Goal: Task Accomplishment & Management: Manage account settings

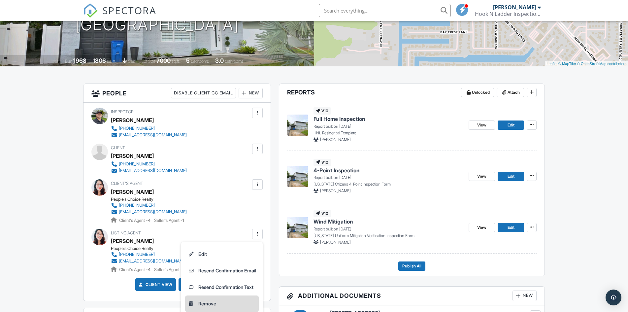
click at [216, 304] on li "Remove" at bounding box center [222, 303] width 74 height 16
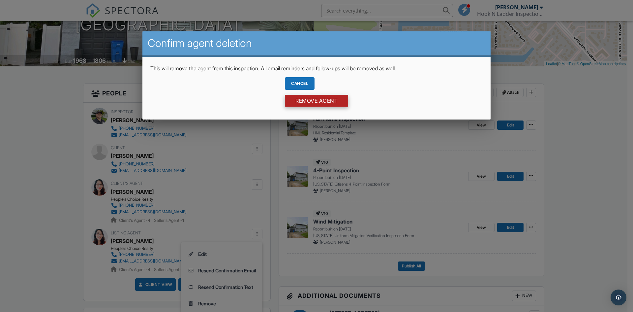
click at [302, 104] on input "Remove Agent" at bounding box center [316, 101] width 63 height 12
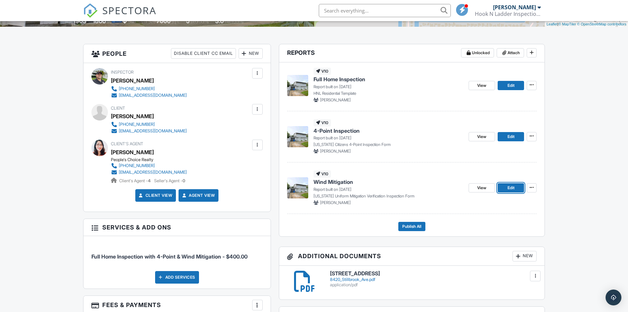
scroll to position [165, 0]
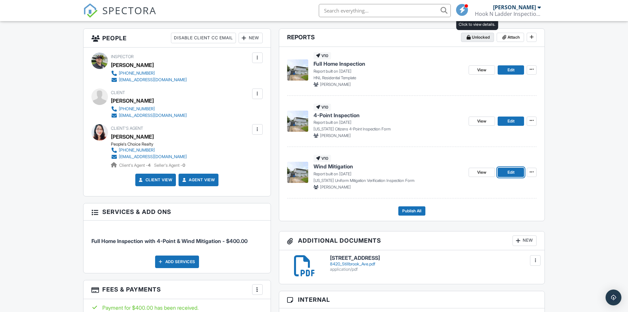
click at [489, 40] on span "Unlocked" at bounding box center [481, 37] width 18 height 7
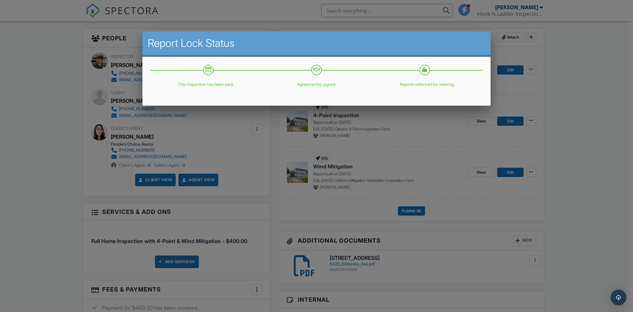
click at [562, 78] on div at bounding box center [316, 162] width 633 height 390
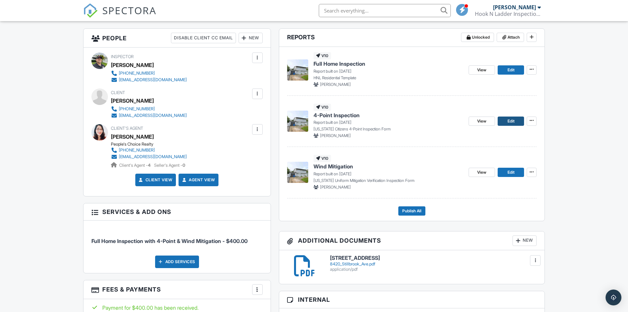
scroll to position [0, 0]
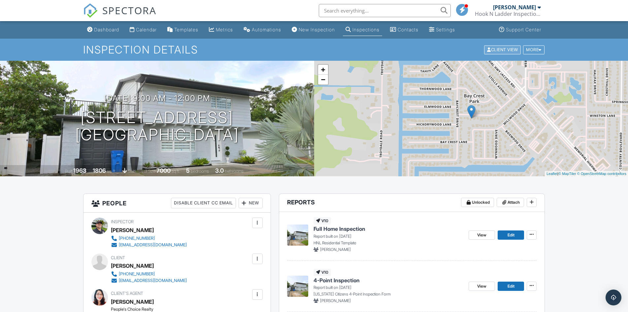
drag, startPoint x: 502, startPoint y: 57, endPoint x: 502, endPoint y: 51, distance: 5.9
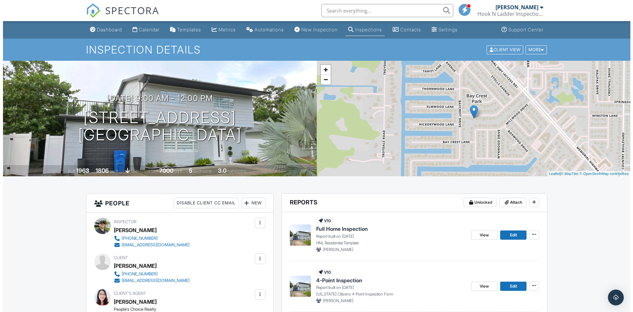
scroll to position [165, 0]
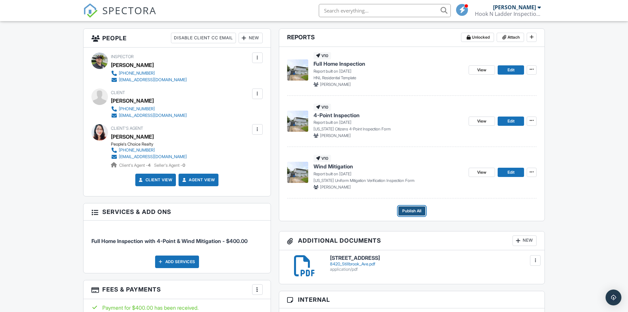
click at [403, 212] on span "Publish All" at bounding box center [411, 211] width 19 height 7
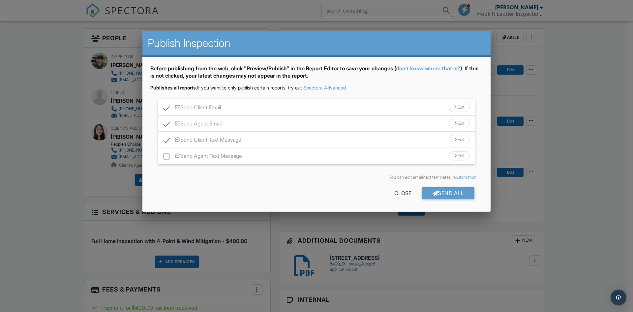
click at [334, 124] on div "Send Agent Email Edit" at bounding box center [316, 123] width 317 height 16
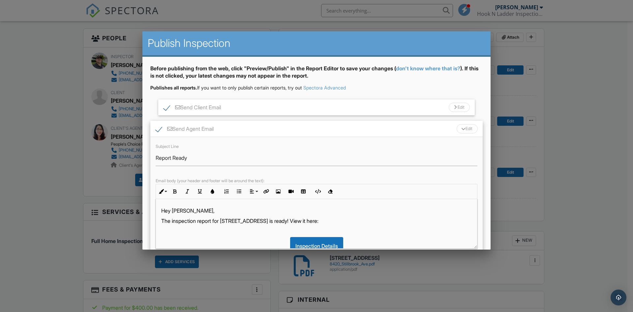
click at [334, 126] on div "Send Agent Email Edit" at bounding box center [316, 129] width 333 height 16
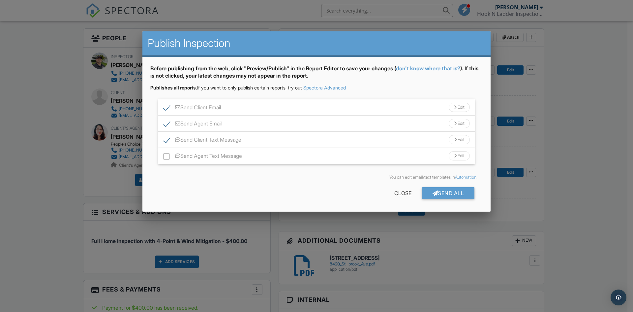
click at [253, 138] on div "Send Client Text Message Edit" at bounding box center [316, 140] width 317 height 16
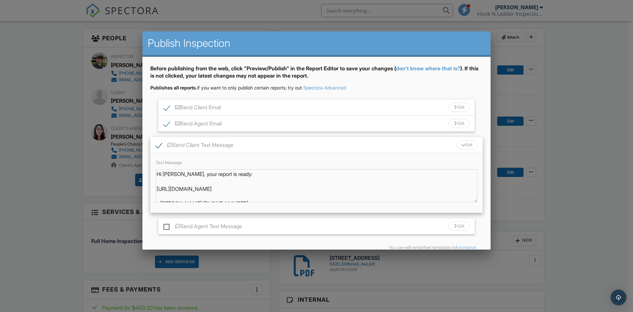
click at [272, 138] on div "Send Client Text Message Edit" at bounding box center [316, 145] width 333 height 16
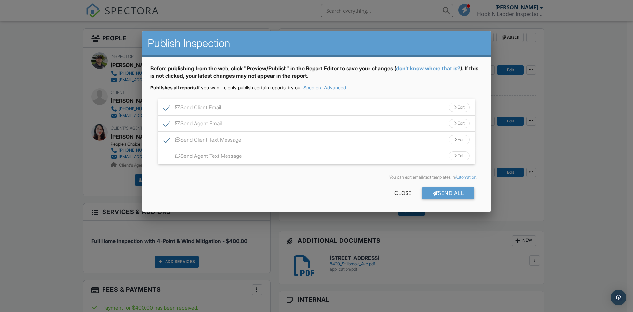
click at [409, 135] on div "Send Client Text Message Edit" at bounding box center [316, 140] width 317 height 16
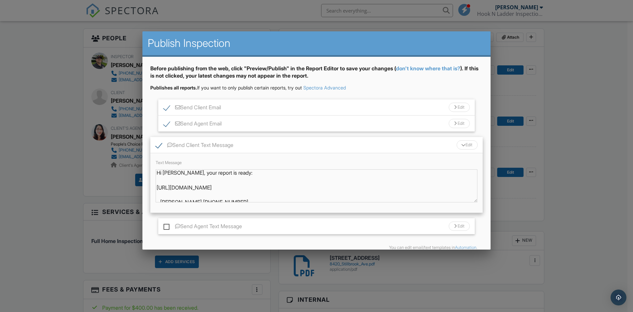
scroll to position [0, 0]
click at [355, 141] on div "Send Client Text Message Edit" at bounding box center [316, 145] width 333 height 16
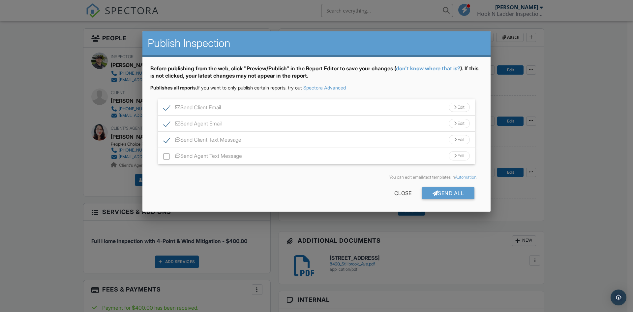
click at [331, 101] on div "Send Client Email Edit" at bounding box center [316, 107] width 317 height 16
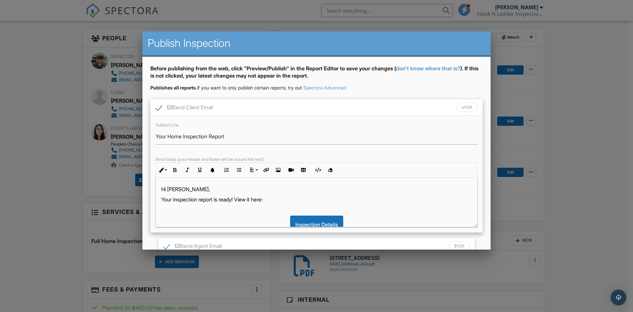
click at [331, 102] on div "Send Client Email Edit" at bounding box center [316, 107] width 333 height 16
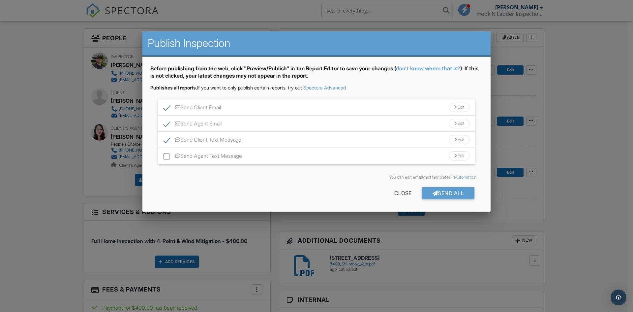
click at [302, 130] on div "Send Agent Email Edit" at bounding box center [316, 123] width 317 height 16
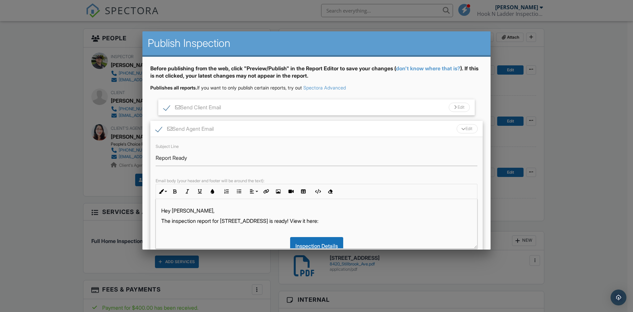
click at [317, 126] on div "Send Agent Email Edit" at bounding box center [316, 129] width 333 height 16
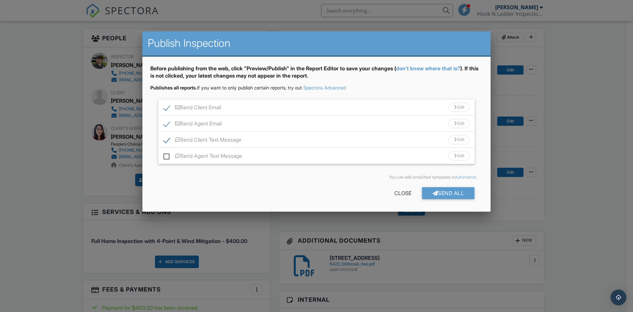
click at [328, 122] on div "Send Agent Email Edit" at bounding box center [316, 123] width 317 height 16
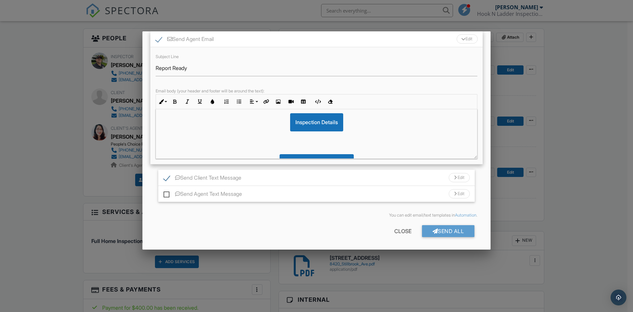
scroll to position [34, 0]
click at [350, 142] on div "Hey Wendy, The inspection report for 8420 Stillbrook Ave is ready! View it here…" at bounding box center [316, 173] width 321 height 196
drag, startPoint x: 285, startPoint y: 120, endPoint x: 353, endPoint y: 123, distance: 68.4
click at [353, 123] on div "Inspection Details" at bounding box center [316, 122] width 311 height 18
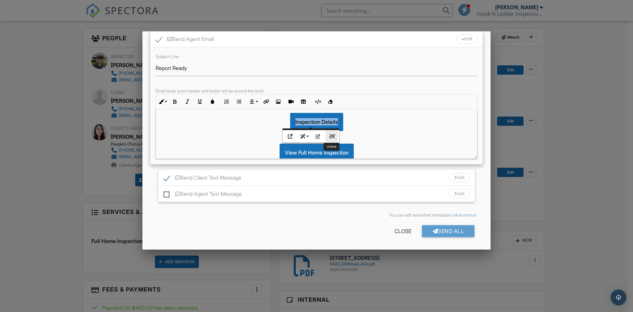
click at [329, 136] on button "Unlink" at bounding box center [332, 136] width 13 height 13
click at [343, 134] on p at bounding box center [316, 137] width 311 height 7
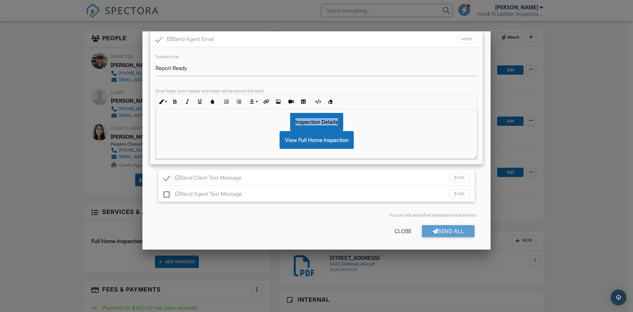
drag, startPoint x: 348, startPoint y: 125, endPoint x: 282, endPoint y: 120, distance: 66.2
click at [282, 120] on div "Inspection Details" at bounding box center [316, 122] width 311 height 18
click at [333, 123] on div at bounding box center [316, 122] width 311 height 18
click at [268, 136] on div "View Full Home Inspection" at bounding box center [316, 140] width 311 height 18
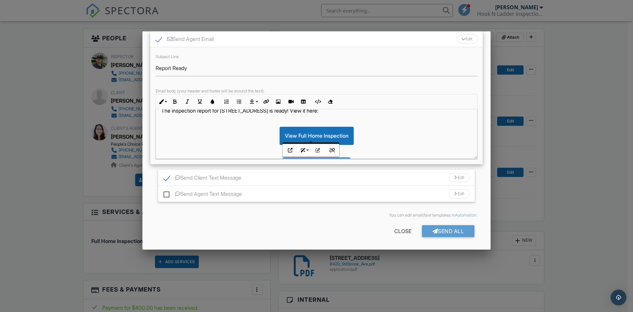
scroll to position [22, 0]
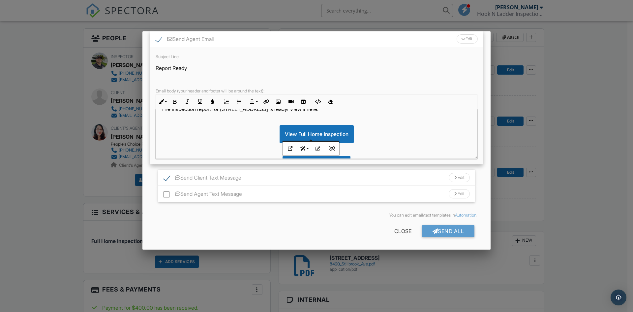
click at [256, 136] on div "View Full Home Inspection" at bounding box center [316, 134] width 311 height 18
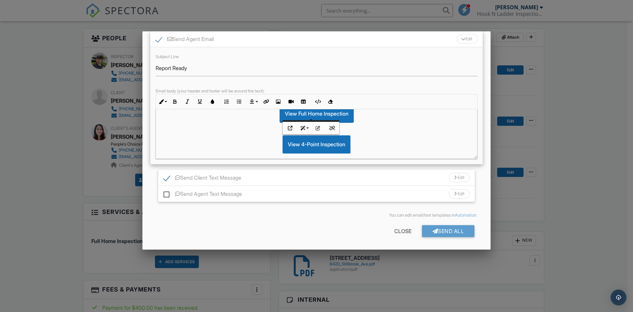
scroll to position [40, 0]
click at [437, 131] on p at bounding box center [316, 131] width 311 height 7
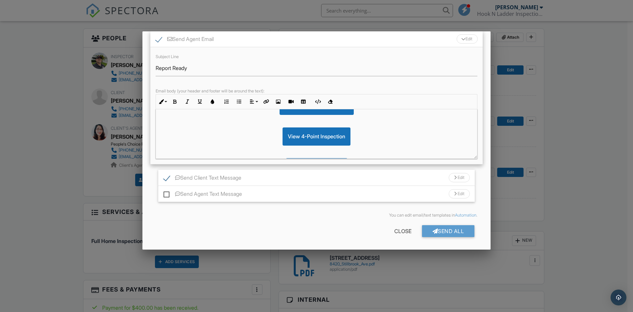
scroll to position [33, 0]
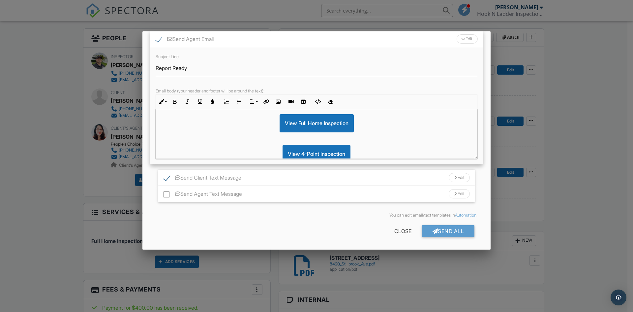
click at [261, 117] on div "View Full Home Inspection" at bounding box center [316, 123] width 311 height 18
click at [274, 113] on div "Hey Wendy, The inspection report for 8420 Stillbrook Ave is ready! View it here…" at bounding box center [316, 153] width 321 height 155
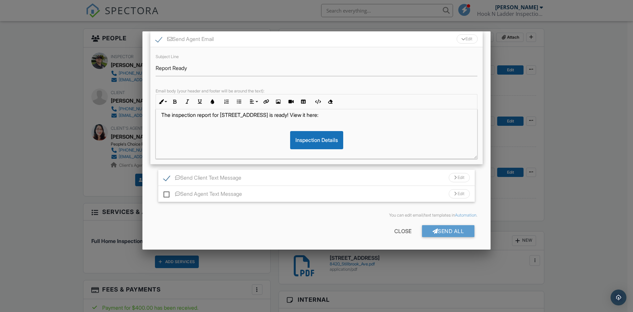
scroll to position [0, 0]
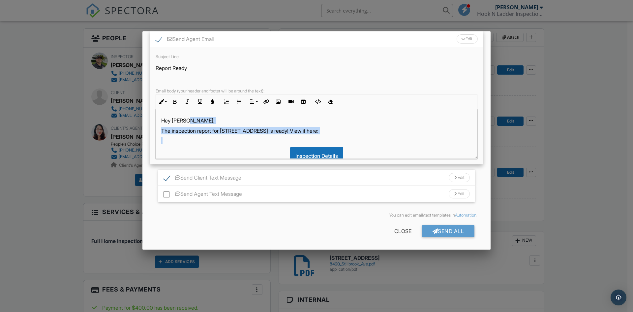
drag, startPoint x: 288, startPoint y: 112, endPoint x: 347, endPoint y: 113, distance: 58.7
click at [347, 113] on div "Hey Wendy, The inspection report for 8420 Stillbrook Ave is ready! View it here…" at bounding box center [316, 202] width 321 height 186
click at [347, 127] on p "The inspection report for [STREET_ADDRESS] is ready! View it here:" at bounding box center [316, 130] width 311 height 7
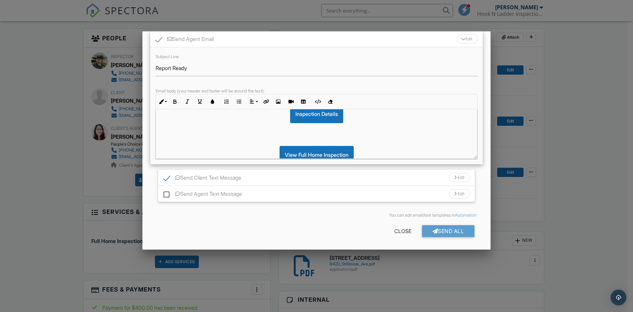
scroll to position [55, 0]
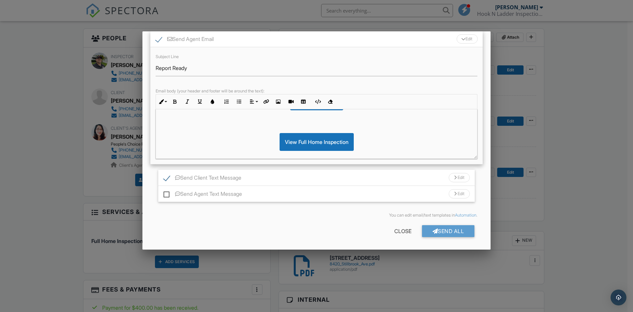
click at [261, 125] on p at bounding box center [316, 126] width 311 height 7
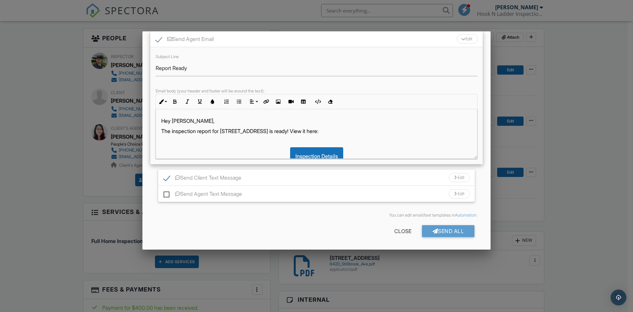
scroll to position [35, 0]
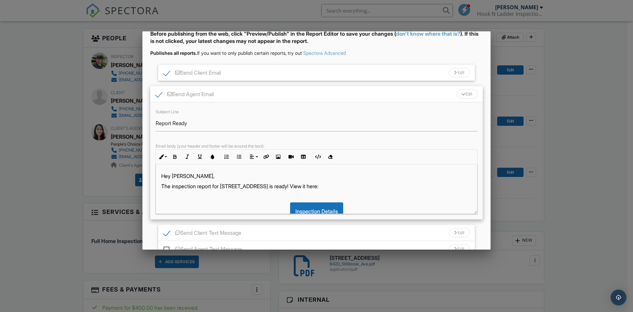
click at [363, 91] on div "Send Agent Email Edit" at bounding box center [316, 94] width 333 height 16
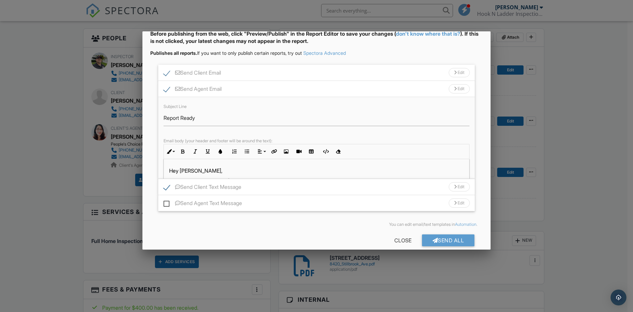
scroll to position [0, 0]
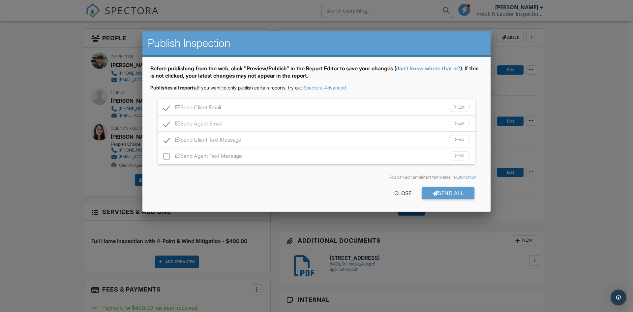
click at [421, 143] on div "Send Client Text Message Edit" at bounding box center [316, 140] width 317 height 16
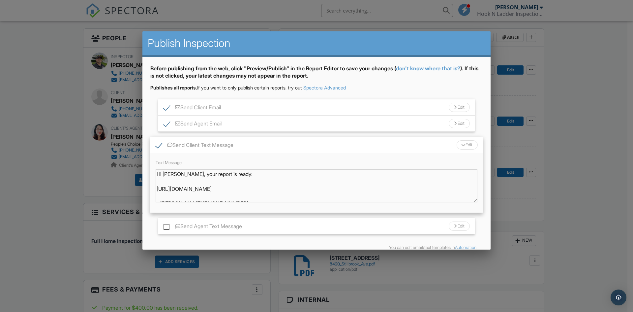
click at [421, 143] on div "Send Client Text Message Edit" at bounding box center [316, 145] width 333 height 16
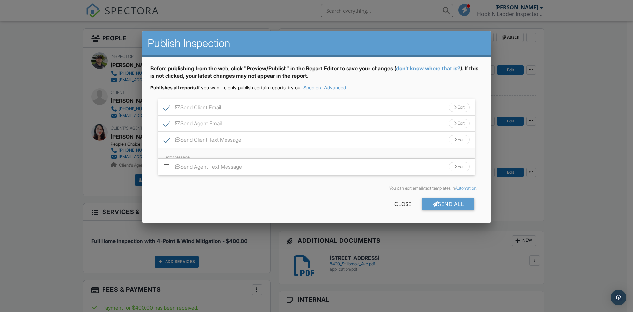
click at [396, 101] on div "Send Client Email Edit" at bounding box center [316, 107] width 317 height 16
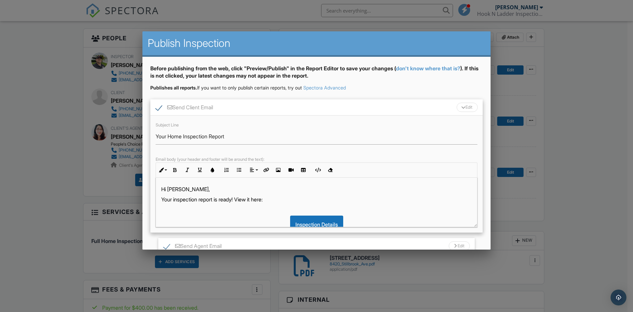
click at [401, 106] on div "Send Client Email Edit" at bounding box center [316, 107] width 333 height 16
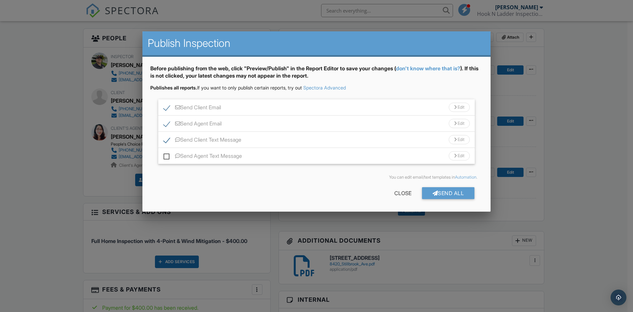
click at [424, 127] on div "Send Agent Email Edit" at bounding box center [316, 123] width 317 height 16
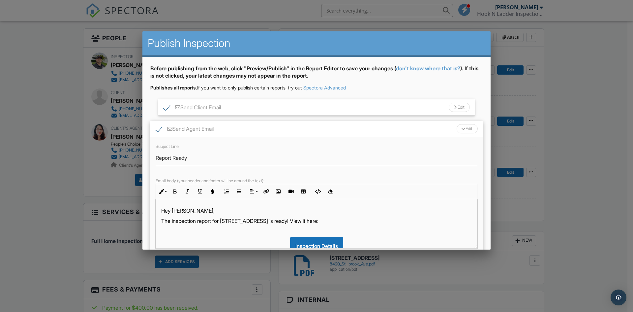
click at [390, 122] on div "Send Agent Email Edit" at bounding box center [316, 129] width 333 height 16
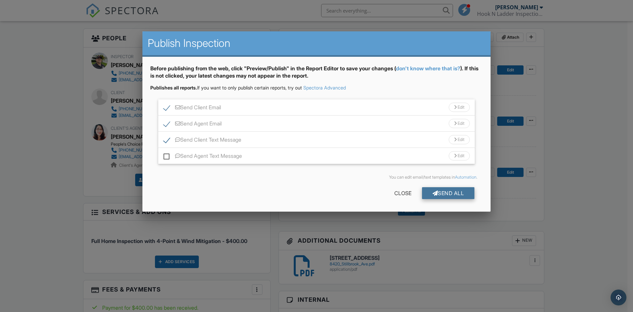
click at [452, 196] on div "Send All" at bounding box center [448, 193] width 53 height 12
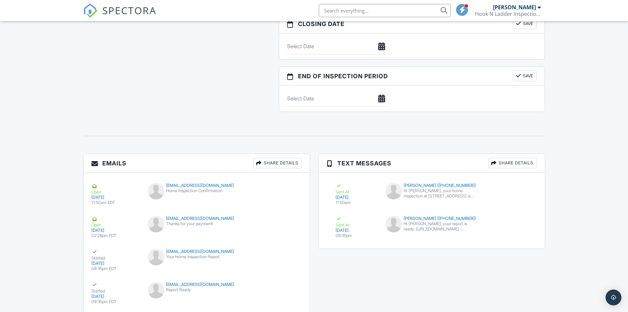
scroll to position [781, 0]
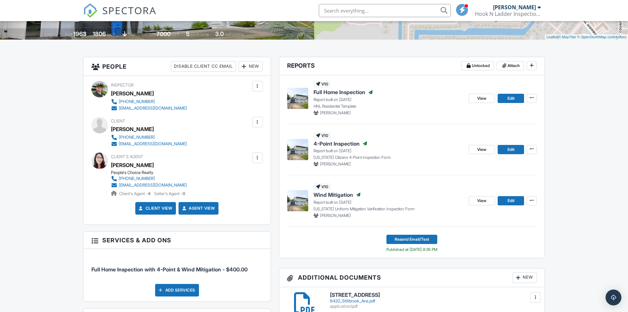
scroll to position [121, 0]
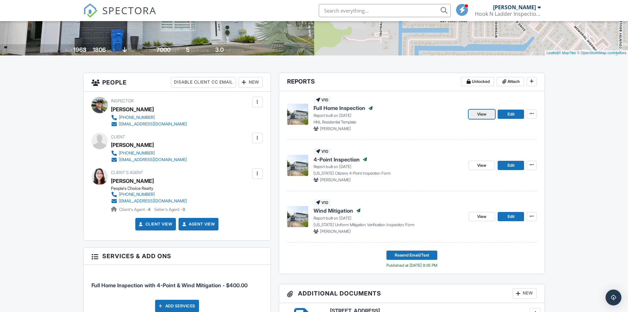
click at [478, 112] on span "View" at bounding box center [481, 114] width 9 height 7
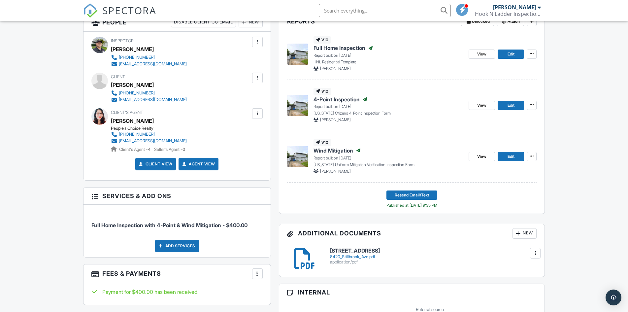
scroll to position [165, 0]
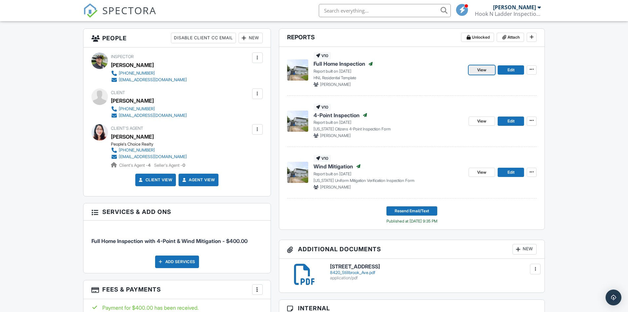
click at [488, 72] on link "View" at bounding box center [482, 69] width 26 height 9
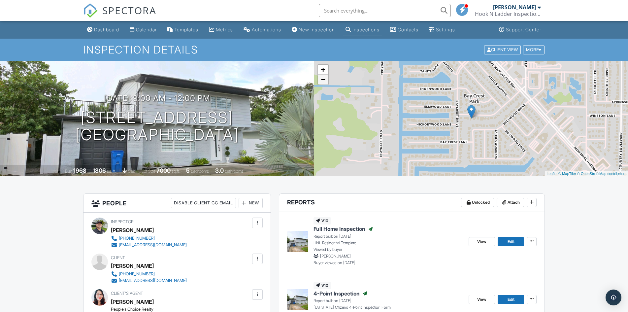
click at [321, 84] on link "−" at bounding box center [323, 80] width 10 height 10
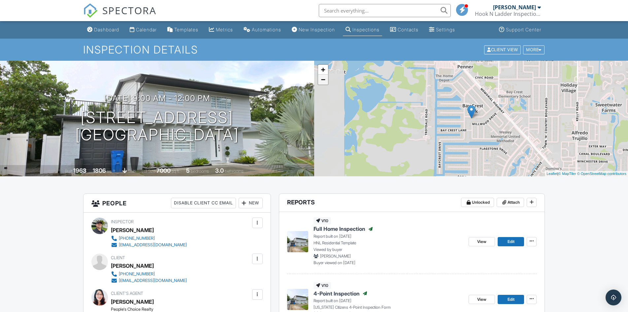
click at [321, 84] on link "−" at bounding box center [323, 80] width 10 height 10
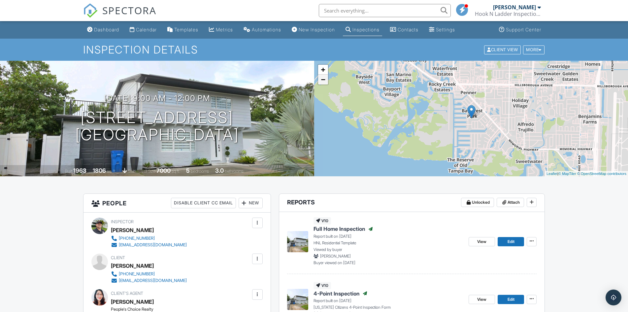
click at [321, 84] on link "−" at bounding box center [323, 80] width 10 height 10
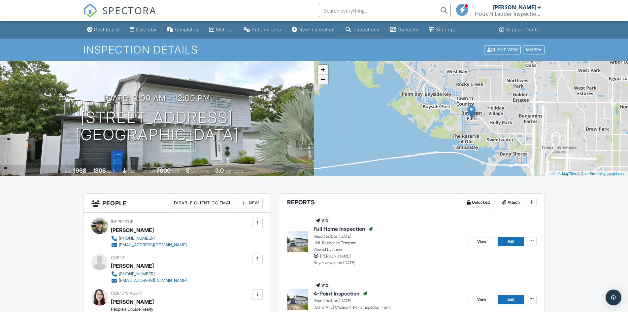
click at [321, 84] on link "−" at bounding box center [323, 80] width 10 height 10
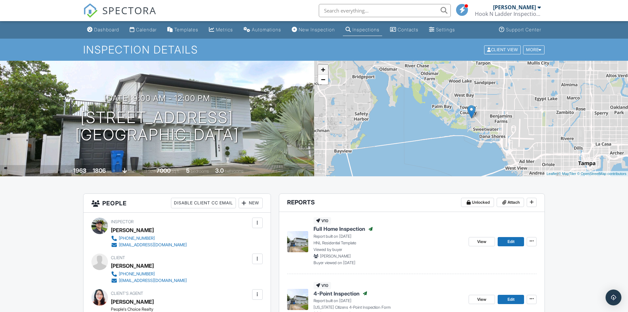
click at [322, 70] on link "+" at bounding box center [323, 70] width 10 height 10
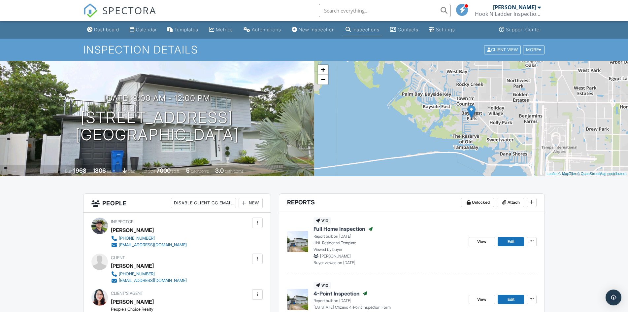
click at [407, 9] on input "text" at bounding box center [385, 10] width 132 height 13
click at [399, 10] on input "sa,[;e" at bounding box center [385, 10] width 132 height 13
type input "sample"
click at [449, 30] on div "Settings" at bounding box center [445, 30] width 19 height 6
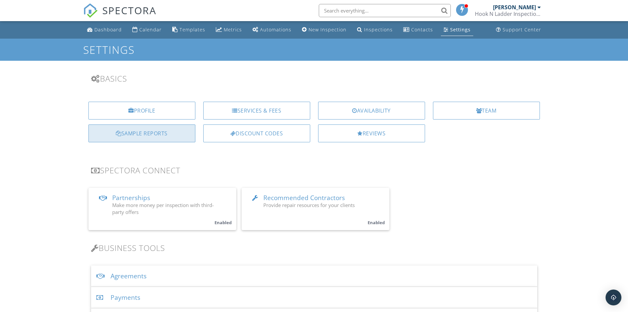
click at [137, 132] on div "Sample Reports" at bounding box center [141, 133] width 107 height 18
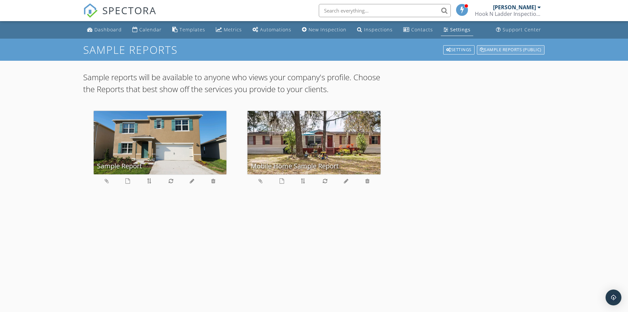
click at [528, 52] on div "Sample Reports (public)" at bounding box center [511, 49] width 68 height 9
drag, startPoint x: 320, startPoint y: 148, endPoint x: 486, endPoint y: 148, distance: 166.0
click at [486, 148] on div "Sample Report Mobile Home Sample Report" at bounding box center [314, 150] width 462 height 100
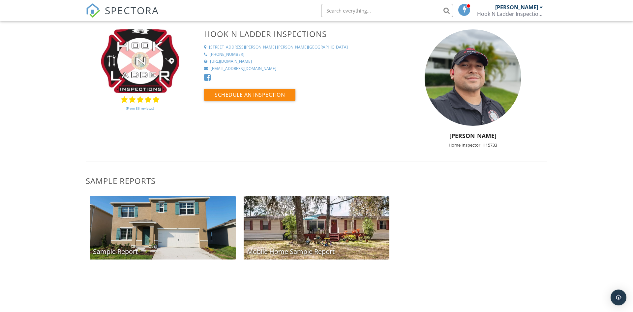
click at [348, 47] on link "1549 Bering Rd, Wesley Chapel, FL 33543 Wesley Chapel, FL 33543" at bounding box center [297, 48] width 187 height 6
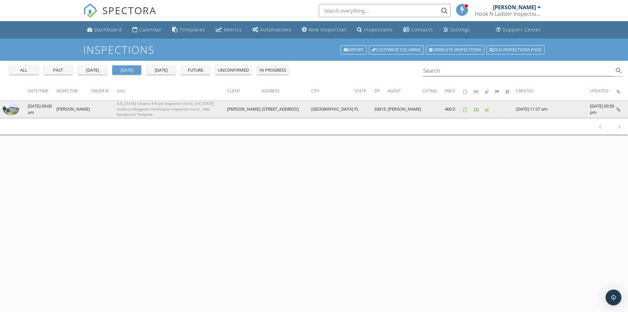
click at [619, 109] on icon at bounding box center [618, 110] width 4 height 4
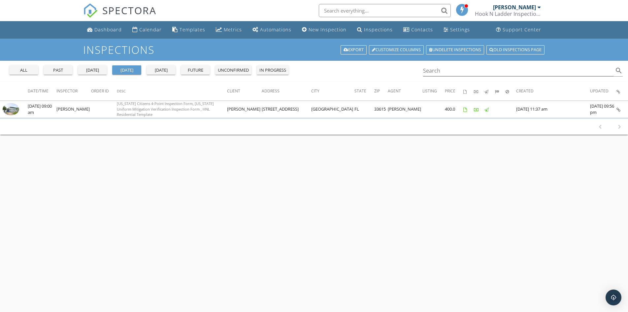
drag, startPoint x: 8, startPoint y: 111, endPoint x: 329, endPoint y: 190, distance: 330.0
click at [331, 196] on div "Inspections Export Customize Columns Undelete inspections Old inspections page …" at bounding box center [314, 195] width 628 height 312
drag, startPoint x: 274, startPoint y: 109, endPoint x: 506, endPoint y: 158, distance: 237.9
click at [451, 185] on div "Inspections Export Customize Columns Undelete inspections Old inspections page …" at bounding box center [314, 195] width 628 height 312
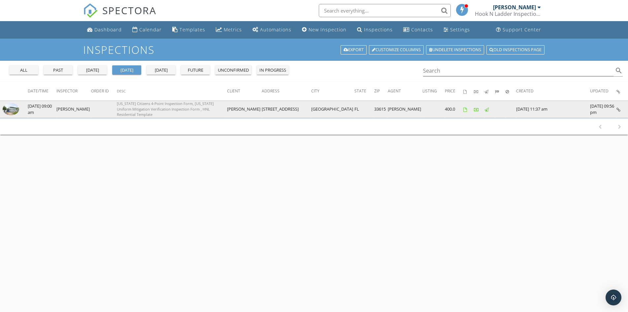
click at [9, 110] on img at bounding box center [11, 109] width 16 height 13
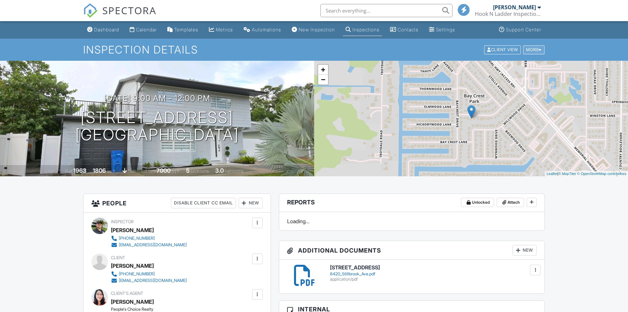
click at [542, 48] on div "More" at bounding box center [533, 49] width 21 height 9
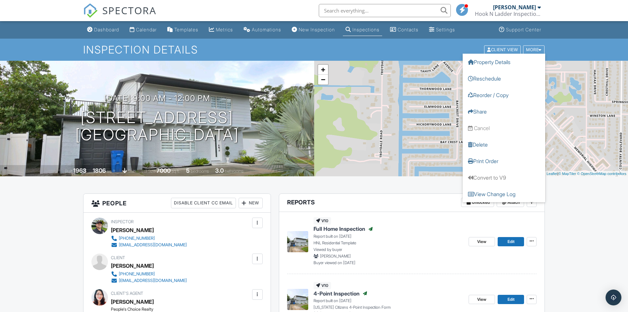
drag, startPoint x: 602, startPoint y: 223, endPoint x: 588, endPoint y: 232, distance: 16.8
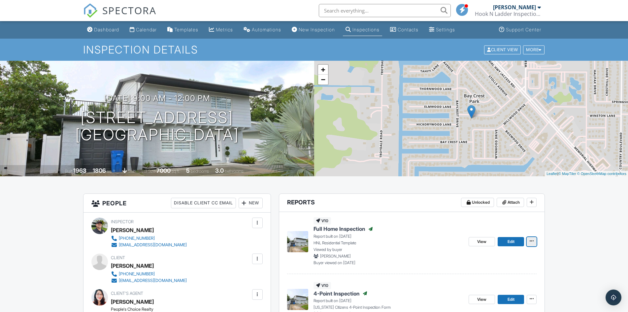
click at [533, 240] on icon at bounding box center [532, 241] width 4 height 5
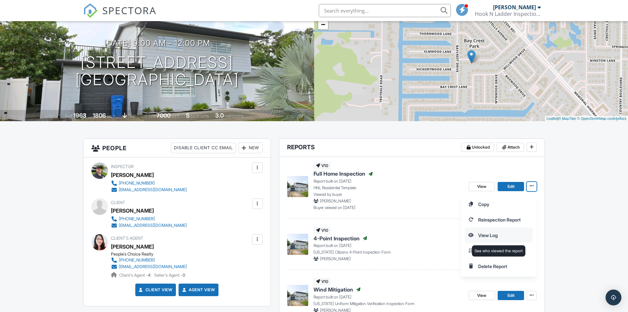
click at [489, 237] on input "View Log" at bounding box center [498, 235] width 67 height 15
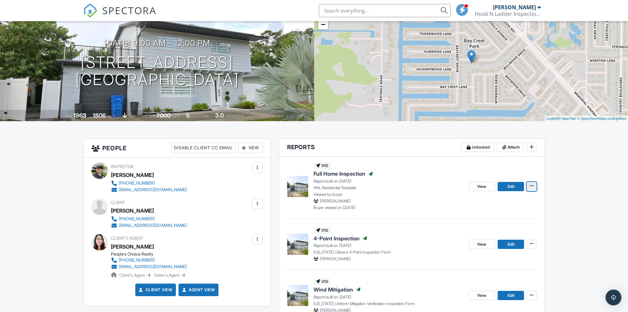
click at [532, 185] on icon at bounding box center [532, 185] width 4 height 5
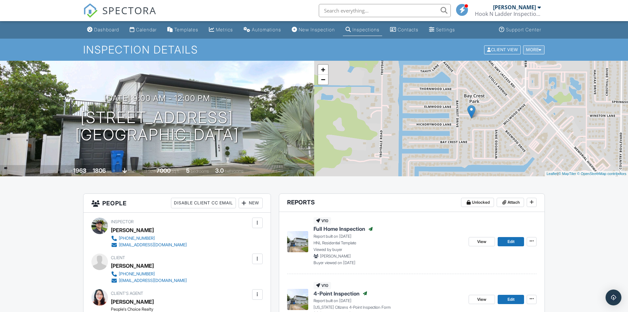
click at [536, 51] on div "More" at bounding box center [533, 49] width 21 height 9
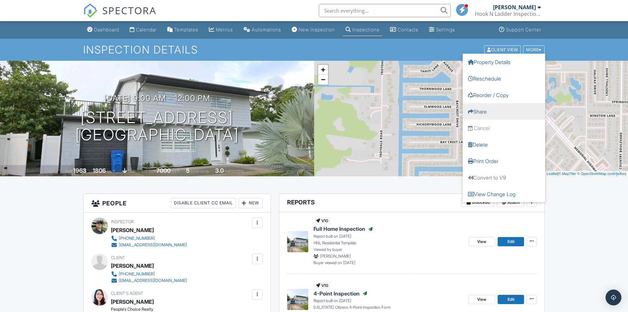
click at [482, 115] on link "Share" at bounding box center [504, 111] width 82 height 16
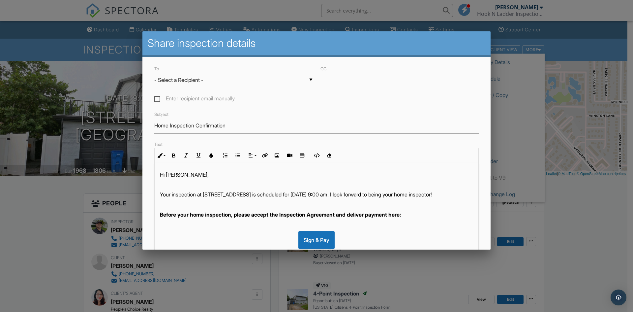
click at [550, 223] on div at bounding box center [316, 162] width 633 height 390
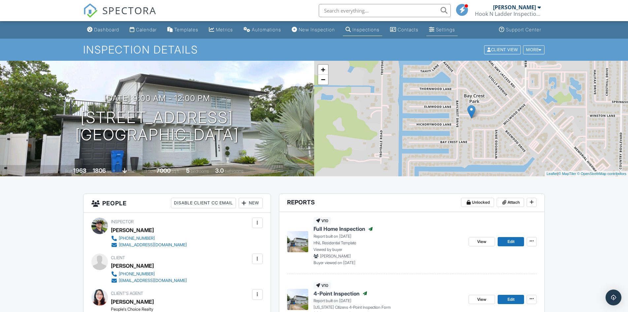
click at [435, 27] on div "Settings" at bounding box center [432, 29] width 6 height 5
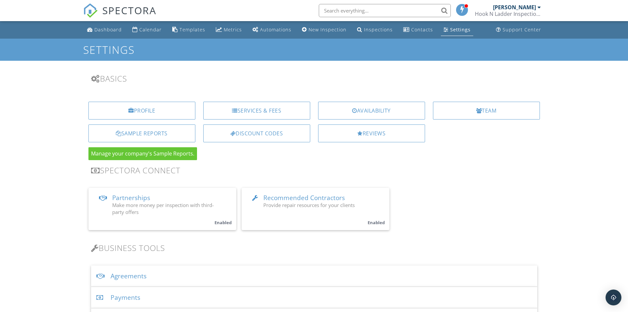
click at [175, 138] on div "Sample Reports" at bounding box center [141, 133] width 107 height 18
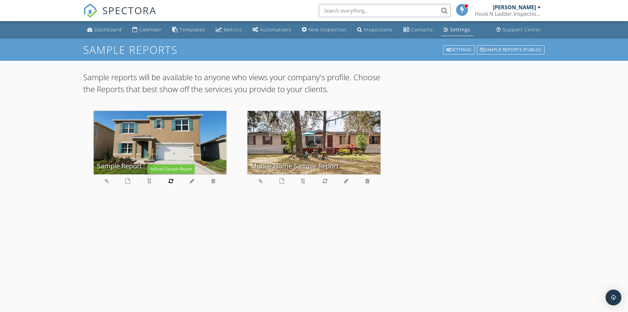
click at [173, 182] on icon at bounding box center [171, 180] width 5 height 5
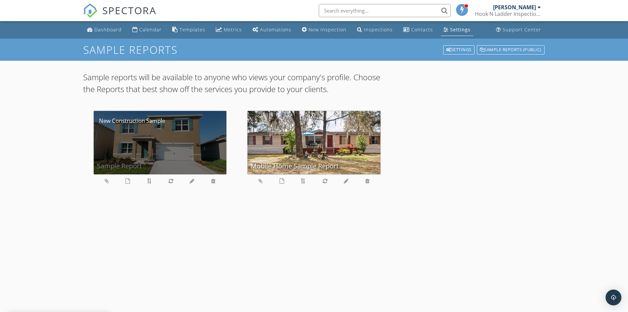
click at [181, 137] on div "Sample Report" at bounding box center [160, 142] width 133 height 63
click at [193, 150] on div "Sample Report" at bounding box center [160, 142] width 133 height 63
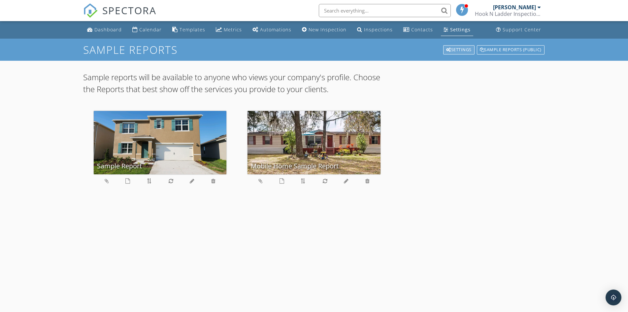
click at [451, 51] on div "Settings" at bounding box center [458, 49] width 31 height 9
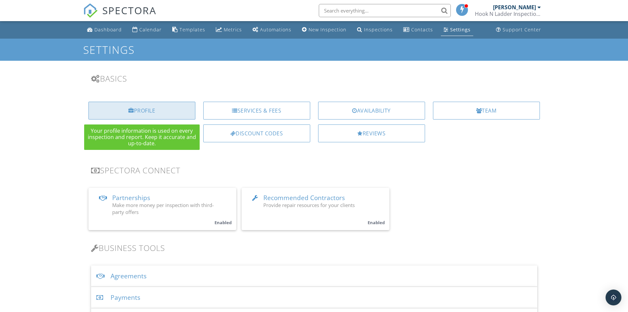
click at [159, 109] on div "Profile" at bounding box center [141, 111] width 107 height 18
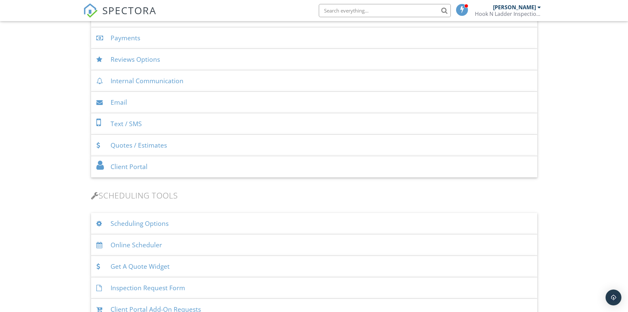
scroll to position [275, 0]
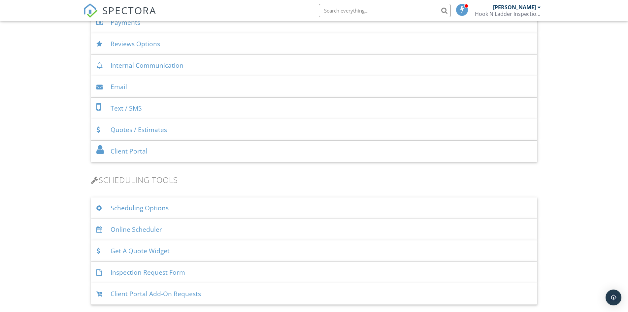
click at [149, 154] on div "Client Portal" at bounding box center [314, 151] width 446 height 21
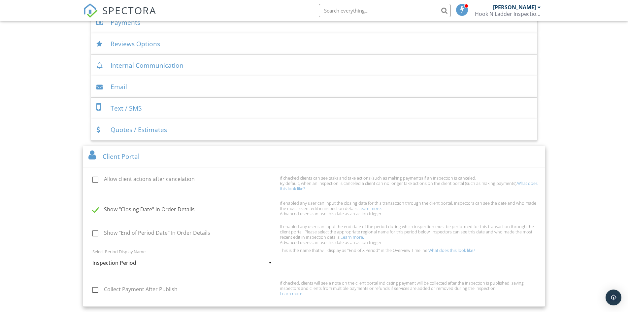
click at [197, 153] on div "Client Portal" at bounding box center [314, 156] width 462 height 21
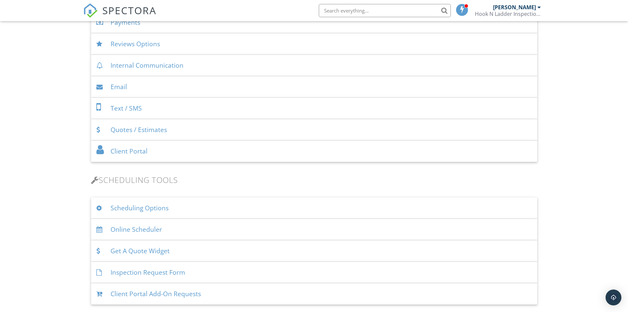
click at [215, 202] on div "Scheduling Options" at bounding box center [314, 207] width 446 height 21
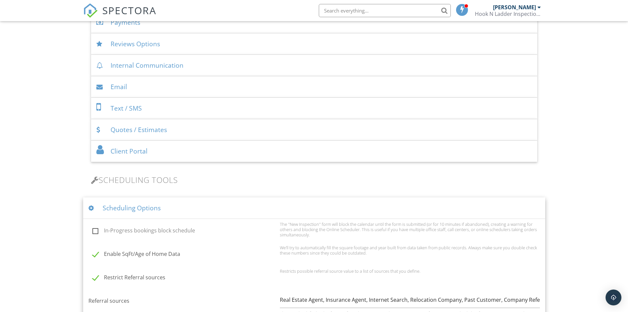
click at [215, 203] on div "Scheduling Options" at bounding box center [314, 207] width 462 height 21
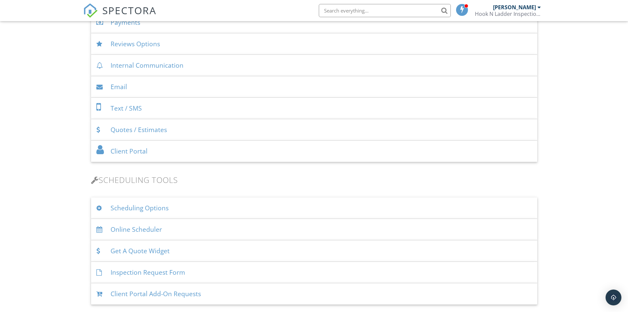
click at [215, 203] on div "Scheduling Options" at bounding box center [314, 207] width 446 height 21
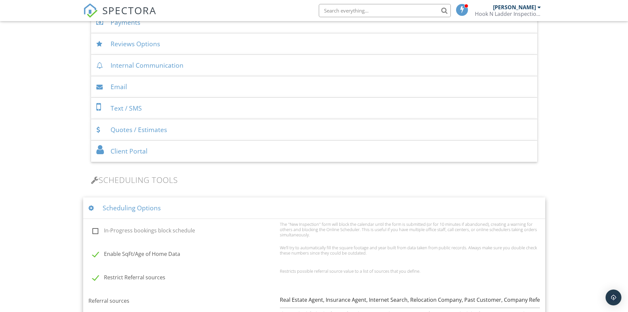
click at [214, 202] on div "Scheduling Options" at bounding box center [314, 207] width 462 height 21
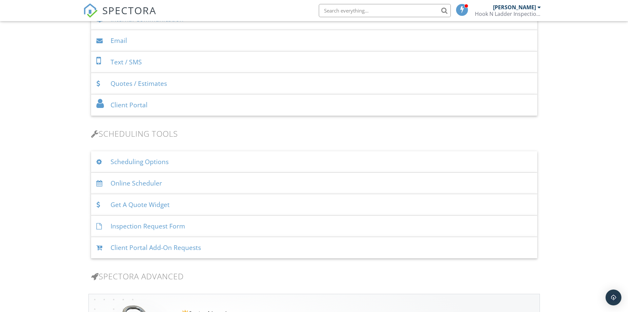
scroll to position [330, 0]
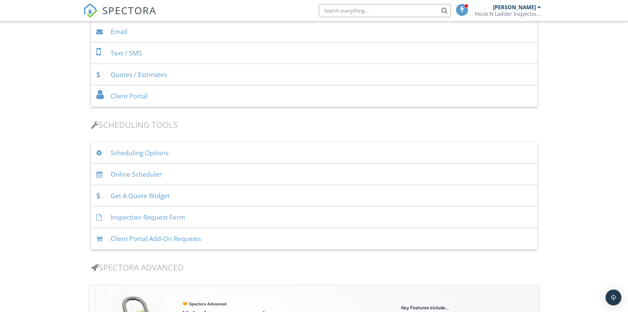
click at [184, 173] on div "Online Scheduler" at bounding box center [314, 174] width 446 height 21
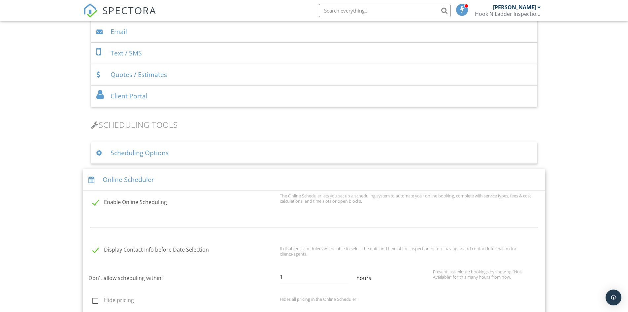
click at [184, 173] on div "Online Scheduler" at bounding box center [314, 179] width 462 height 21
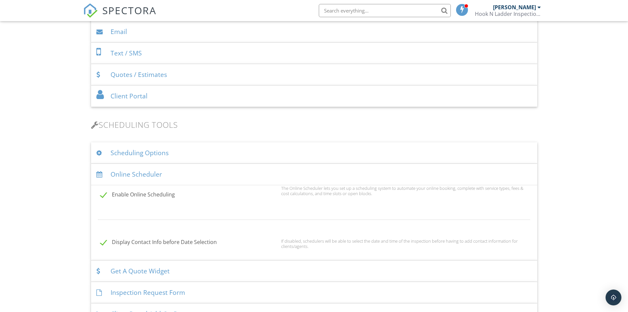
click at [200, 151] on div "Scheduling Options" at bounding box center [314, 152] width 446 height 21
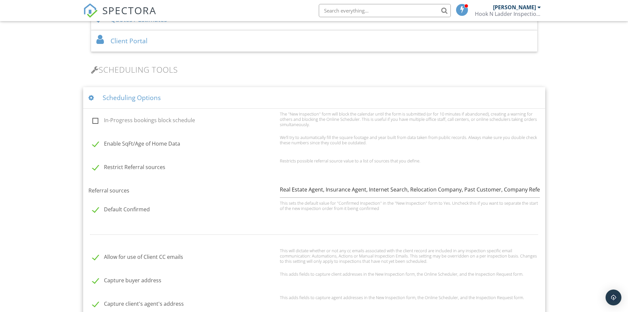
scroll to position [330, 0]
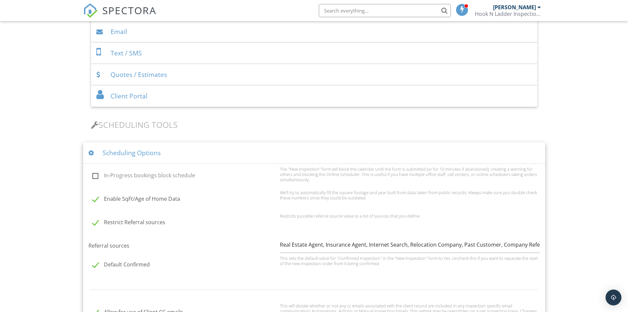
click at [187, 158] on div "Scheduling Options" at bounding box center [314, 152] width 462 height 21
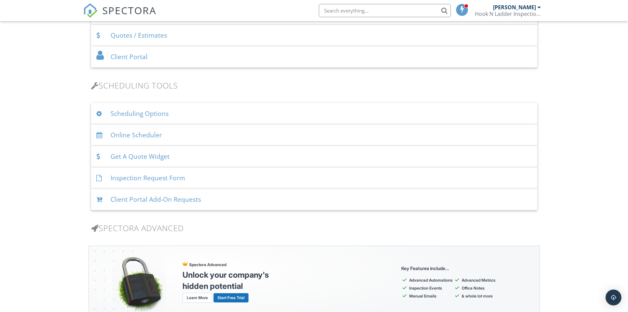
scroll to position [385, 0]
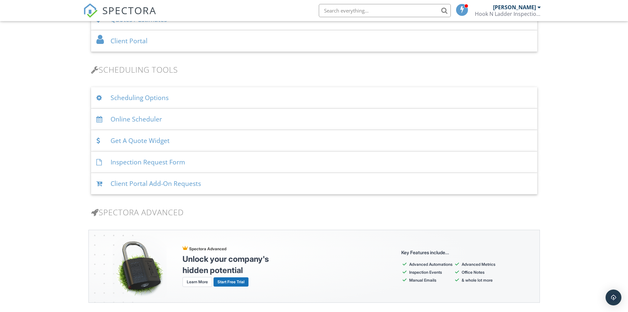
click at [192, 122] on div "Online Scheduler" at bounding box center [314, 119] width 446 height 21
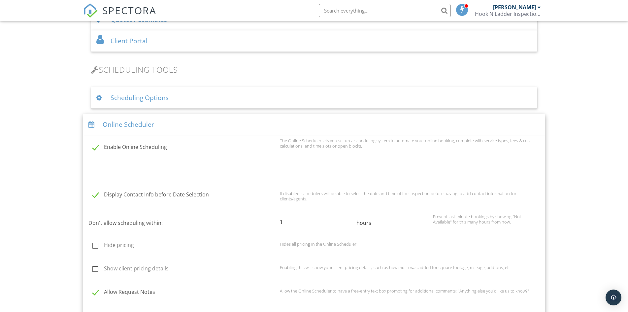
click at [192, 122] on div "Online Scheduler" at bounding box center [314, 124] width 462 height 21
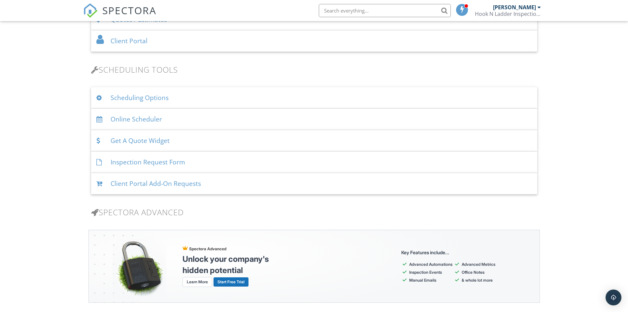
click at [182, 144] on div "Get A Quote Widget" at bounding box center [314, 140] width 446 height 21
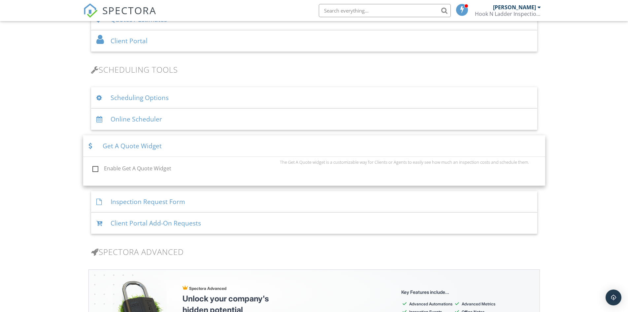
click at [182, 144] on div "Get A Quote Widget" at bounding box center [314, 145] width 462 height 21
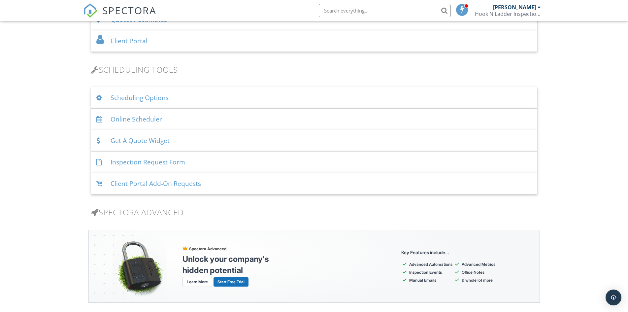
click at [194, 165] on div "Inspection Request Form" at bounding box center [314, 161] width 446 height 21
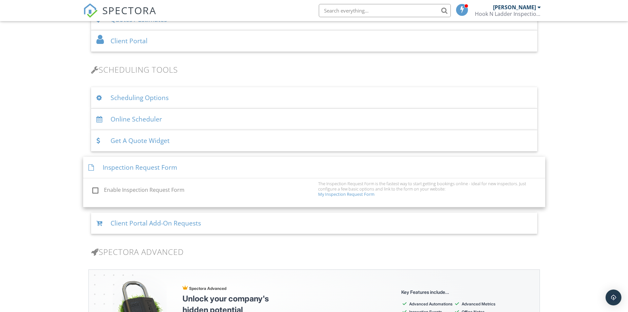
click at [194, 165] on div "Inspection Request Form" at bounding box center [314, 167] width 462 height 21
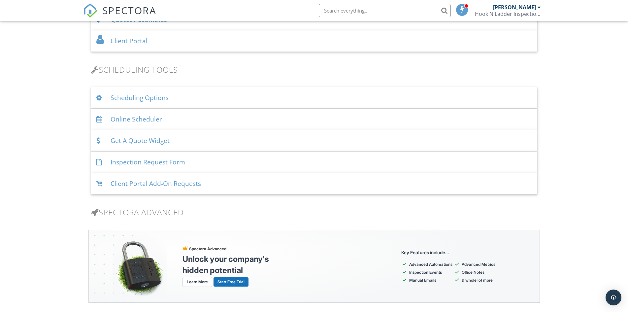
click at [208, 182] on div "Client Portal Add-On Requests" at bounding box center [314, 183] width 446 height 21
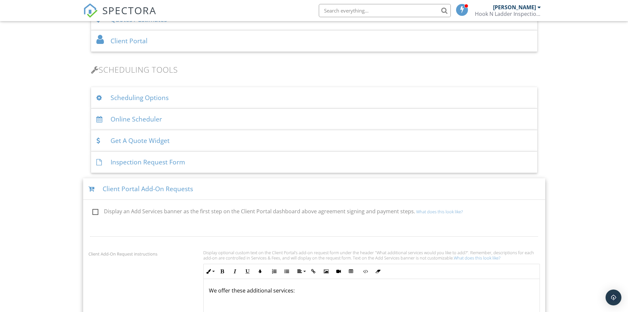
click at [201, 157] on div "Inspection Request Form" at bounding box center [314, 161] width 446 height 21
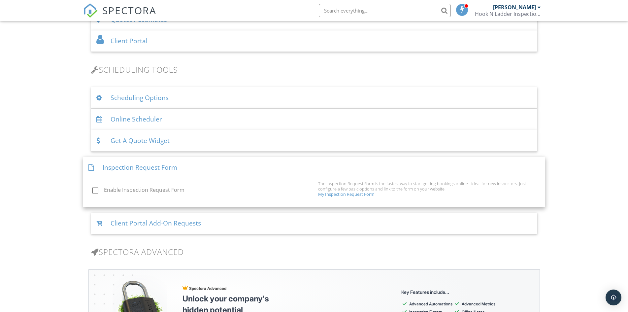
click at [199, 160] on div "Inspection Request Form" at bounding box center [314, 167] width 462 height 21
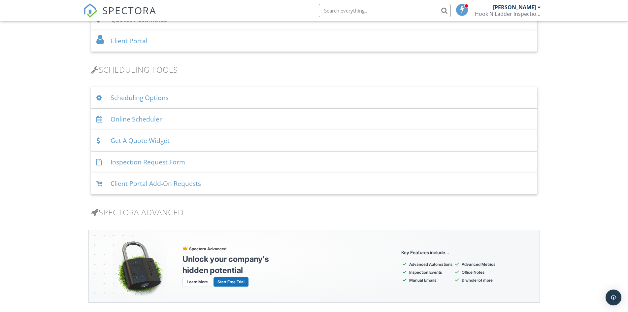
click at [211, 185] on div "Client Portal Add-On Requests" at bounding box center [314, 183] width 446 height 21
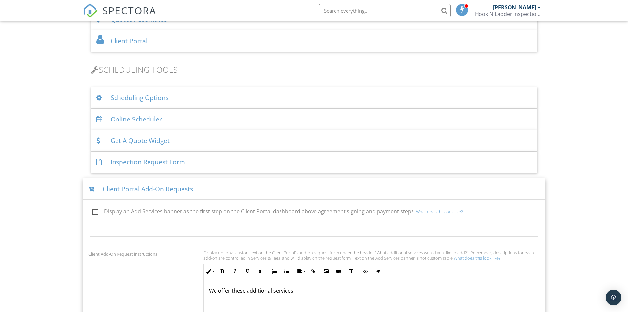
click at [211, 186] on div "Client Portal Add-On Requests" at bounding box center [314, 188] width 462 height 21
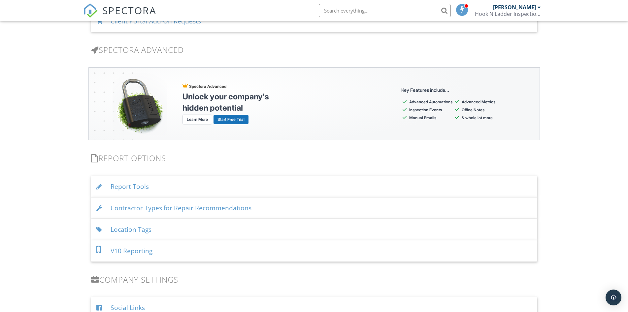
scroll to position [550, 0]
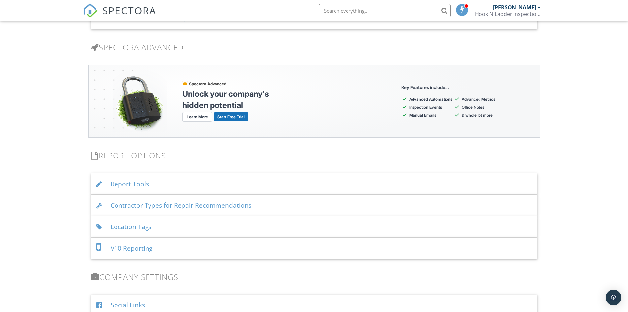
click at [211, 185] on div "Report Tools" at bounding box center [314, 183] width 446 height 21
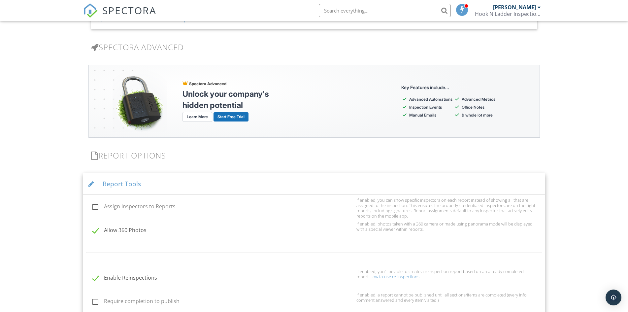
click at [211, 185] on div "Report Tools" at bounding box center [314, 183] width 462 height 21
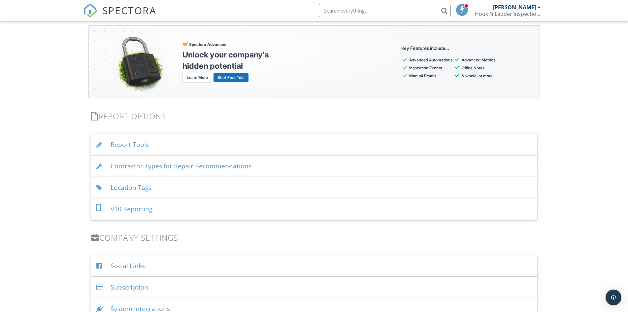
scroll to position [605, 0]
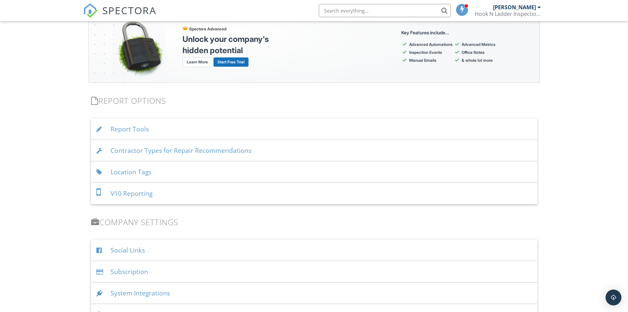
click at [223, 154] on div "Contractor Types for Repair Recommendations" at bounding box center [314, 150] width 446 height 21
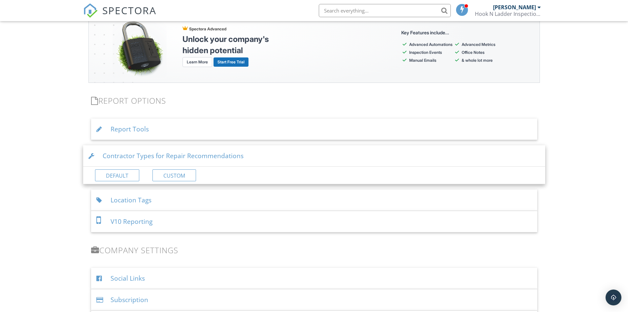
click at [264, 159] on div "Contractor Types for Repair Recommendations" at bounding box center [314, 155] width 462 height 21
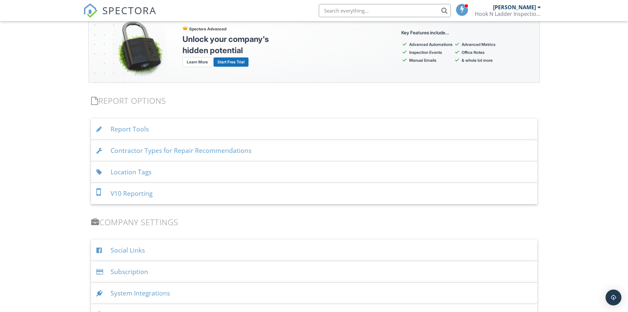
click at [263, 169] on div "Location Tags" at bounding box center [314, 171] width 446 height 21
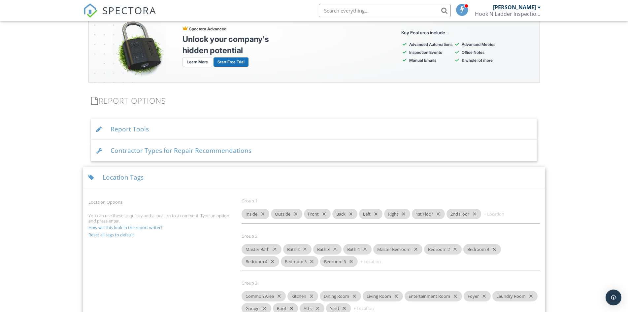
click at [276, 175] on div "Location Tags" at bounding box center [314, 177] width 462 height 21
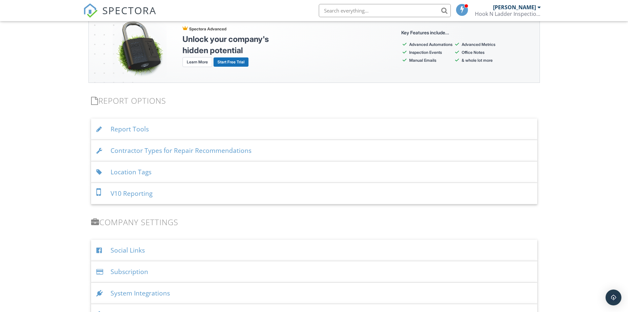
click at [270, 200] on div "V10 Reporting" at bounding box center [314, 193] width 446 height 21
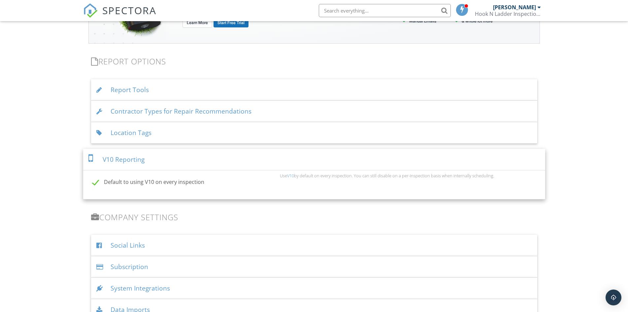
scroll to position [660, 0]
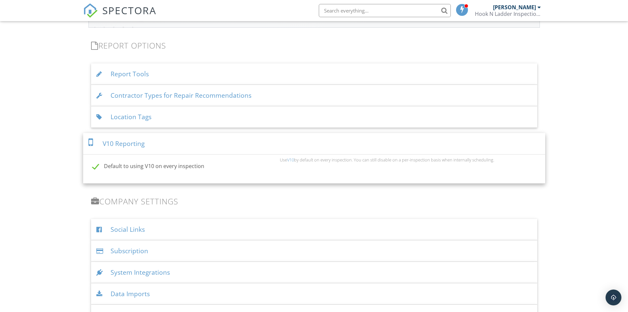
click at [243, 143] on div "V10 Reporting" at bounding box center [314, 143] width 462 height 21
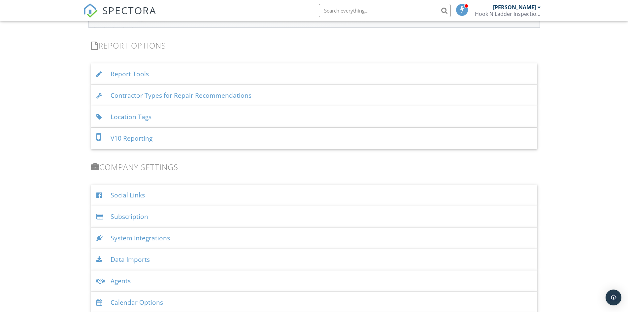
click at [245, 198] on div "Social Links" at bounding box center [314, 194] width 446 height 21
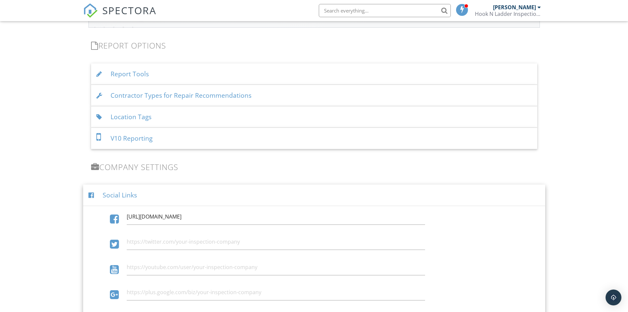
click at [245, 198] on div "Social Links" at bounding box center [314, 194] width 462 height 21
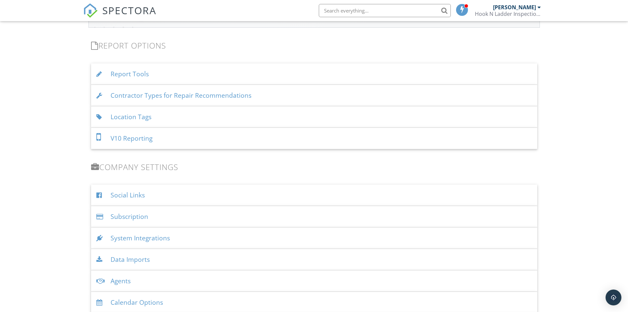
scroll to position [715, 0]
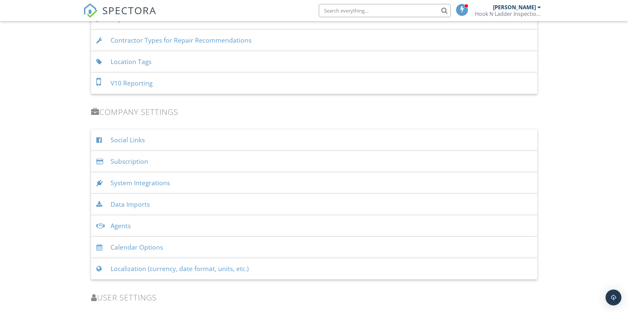
click at [222, 161] on div "Subscription" at bounding box center [314, 161] width 446 height 21
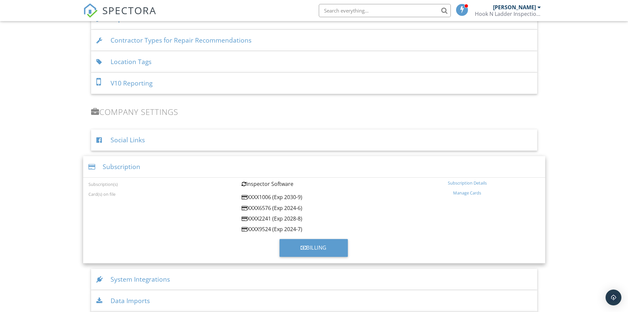
click at [223, 167] on div "Subscription" at bounding box center [314, 166] width 462 height 21
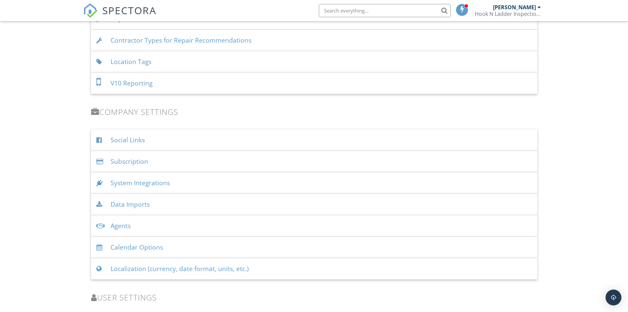
click at [228, 184] on div "System Integrations" at bounding box center [314, 182] width 446 height 21
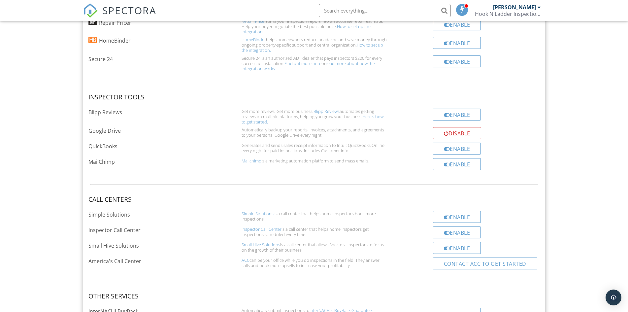
scroll to position [935, 0]
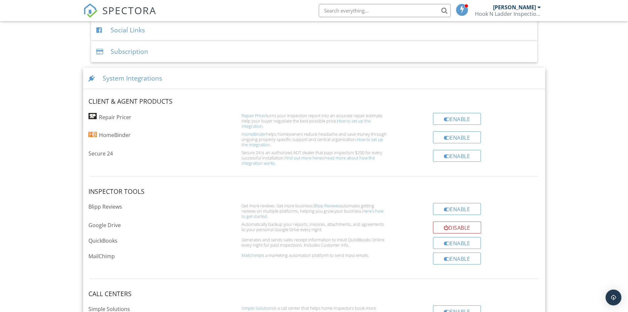
click at [269, 70] on div "System Integrations" at bounding box center [314, 78] width 462 height 21
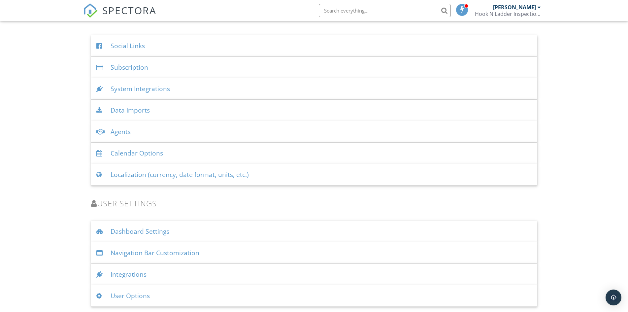
click at [199, 133] on div "Agents" at bounding box center [314, 131] width 446 height 21
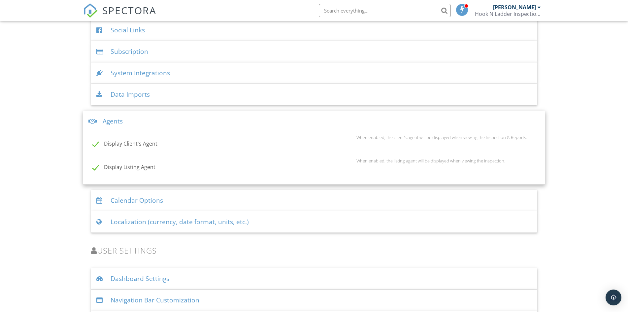
click at [208, 124] on div "Agents" at bounding box center [314, 121] width 462 height 21
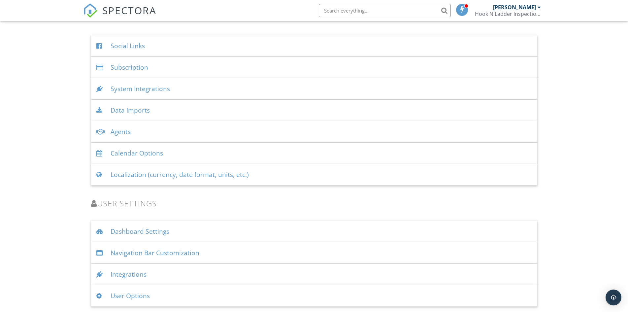
click at [182, 153] on div "Calendar Options" at bounding box center [314, 153] width 446 height 21
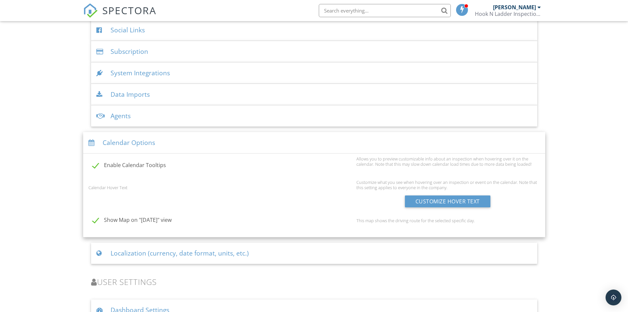
click at [189, 148] on div "Calendar Options" at bounding box center [314, 142] width 462 height 21
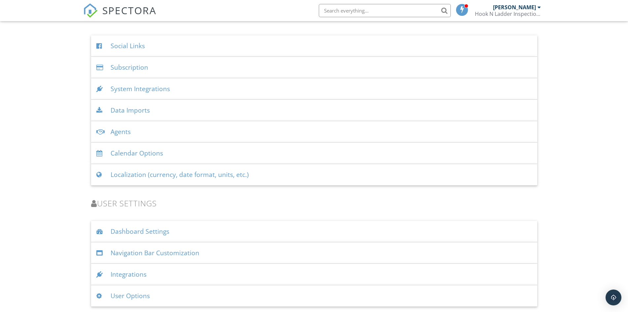
click at [182, 177] on div "Localization (currency, date format, units, etc.)" at bounding box center [314, 174] width 446 height 21
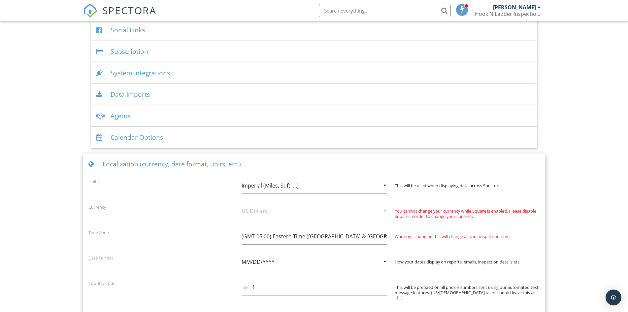
click at [195, 164] on div "Localization (currency, date format, units, etc.)" at bounding box center [314, 163] width 462 height 21
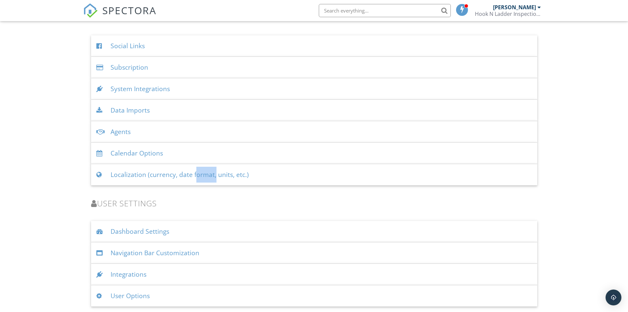
click at [195, 164] on div "Localization (currency, date format, units, etc.)" at bounding box center [314, 174] width 446 height 21
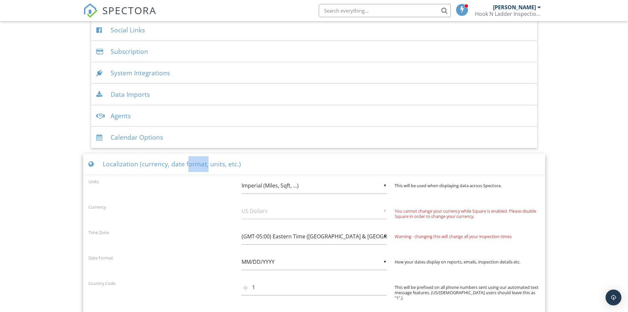
click at [195, 164] on div "Localization (currency, date format, units, etc.)" at bounding box center [314, 163] width 462 height 21
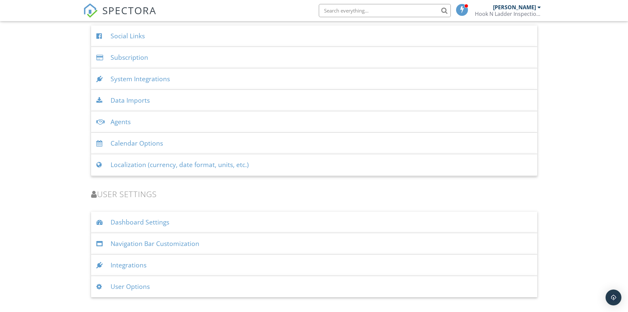
scroll to position [809, 0]
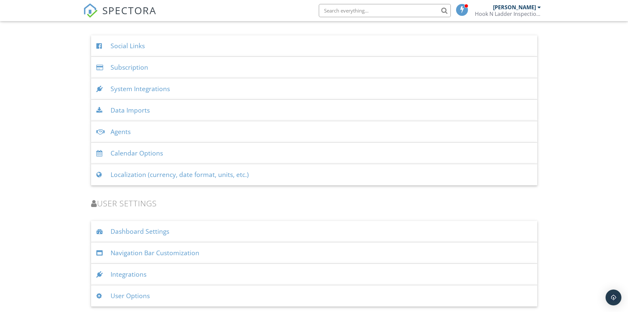
click at [153, 274] on div "Integrations" at bounding box center [314, 274] width 446 height 21
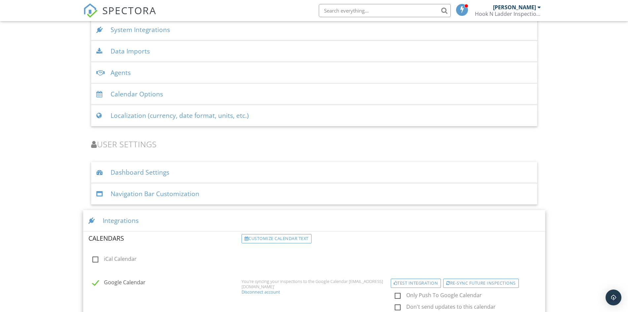
scroll to position [915, 0]
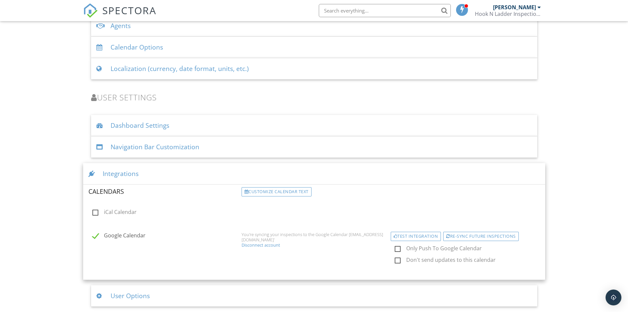
click at [398, 249] on label "Only Push To Google Calendar" at bounding box center [471, 249] width 153 height 8
click at [395, 249] on input "Only Push To Google Calendar" at bounding box center [393, 249] width 4 height 4
checkbox input "true"
click at [456, 238] on div "Re-sync future inspections" at bounding box center [481, 236] width 76 height 9
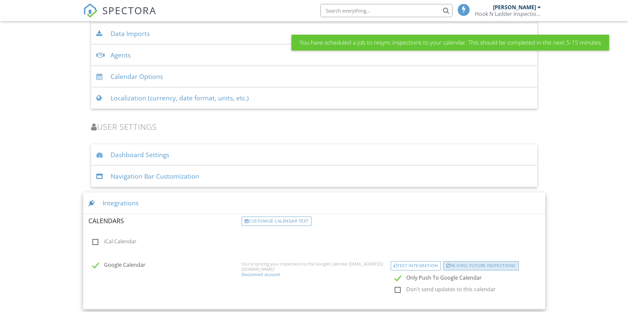
scroll to position [915, 0]
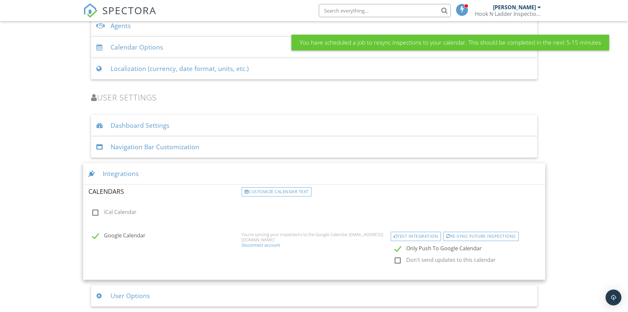
click at [364, 288] on div "User Options" at bounding box center [314, 295] width 446 height 21
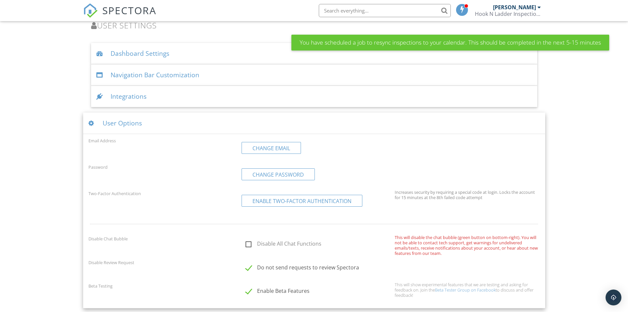
scroll to position [989, 0]
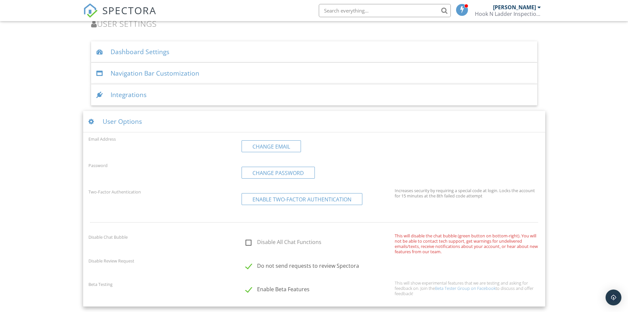
click at [191, 117] on div "User Options" at bounding box center [314, 121] width 462 height 21
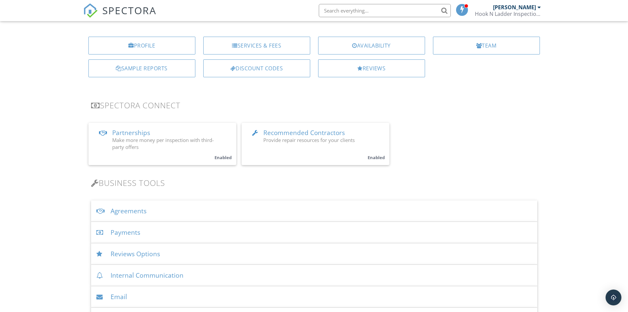
scroll to position [0, 0]
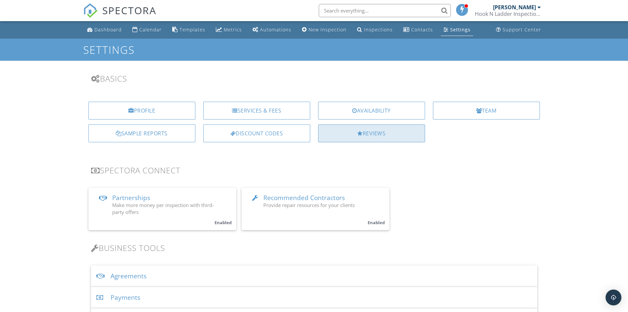
click at [364, 134] on div "Reviews" at bounding box center [371, 133] width 107 height 18
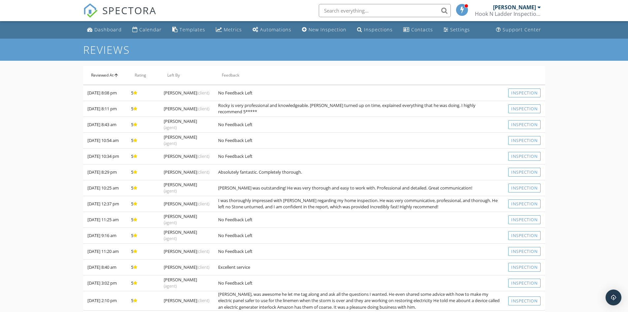
click at [112, 74] on th "Reviewed At arrow_upward" at bounding box center [105, 75] width 44 height 18
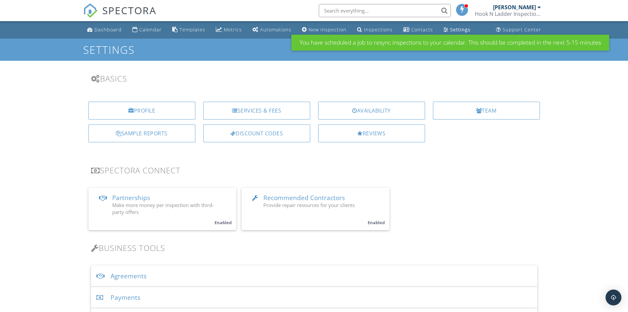
click at [186, 195] on div "Partnerships Make more money per inspection with third-party offers" at bounding box center [165, 204] width 106 height 21
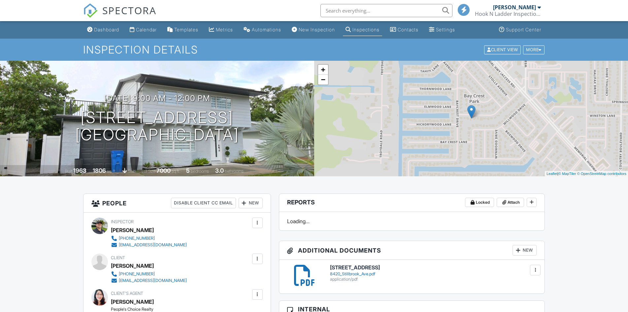
click at [540, 51] on div at bounding box center [539, 50] width 3 height 4
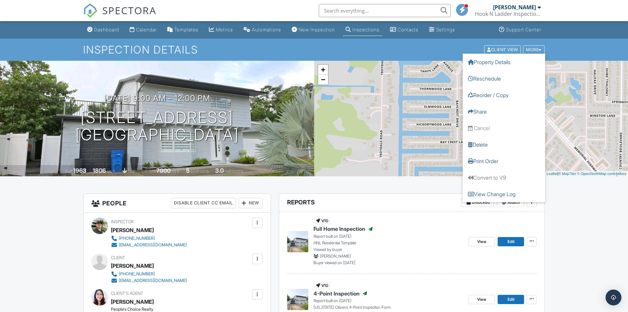
click at [540, 51] on div at bounding box center [539, 50] width 3 height 4
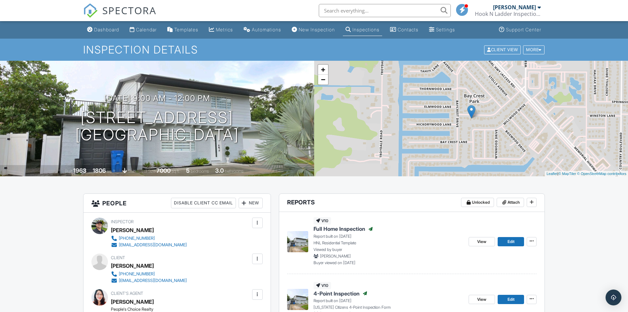
click at [534, 9] on div "[PERSON_NAME]" at bounding box center [514, 7] width 43 height 7
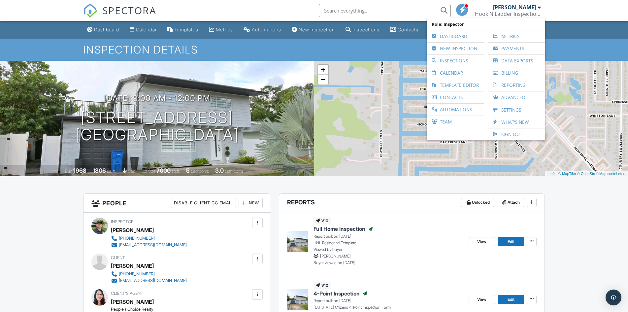
click at [534, 9] on div "[PERSON_NAME]" at bounding box center [514, 7] width 43 height 7
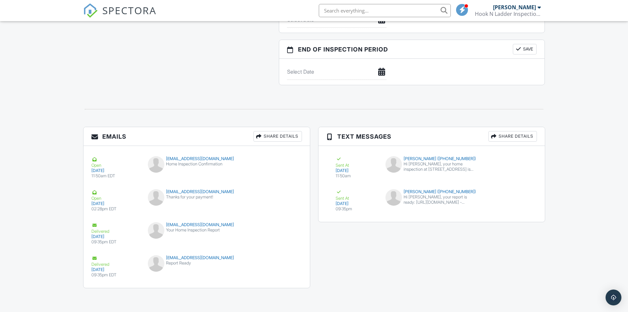
scroll to position [46, 0]
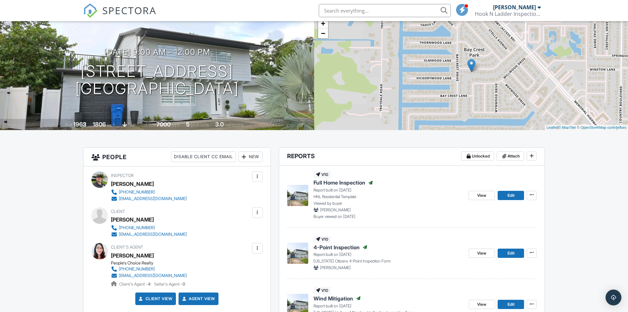
click at [258, 176] on div at bounding box center [257, 176] width 7 height 7
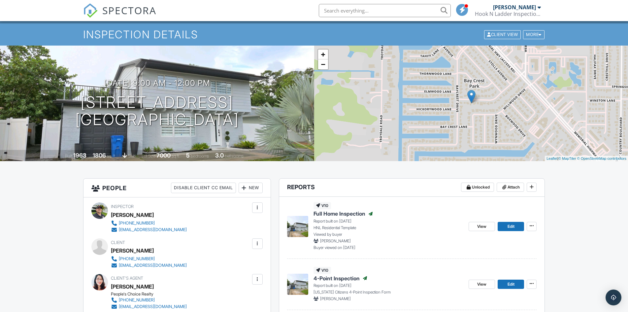
scroll to position [0, 0]
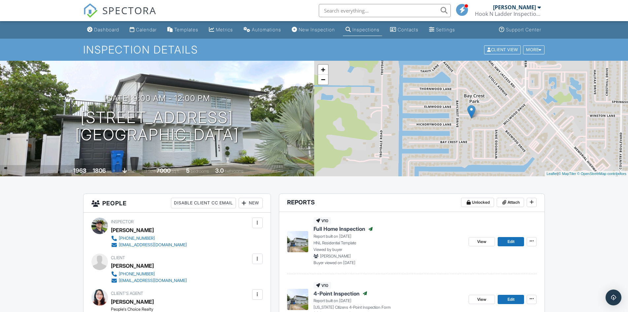
click at [455, 8] on li at bounding box center [462, 10] width 19 height 21
click at [464, 10] on span at bounding box center [462, 10] width 7 height 0
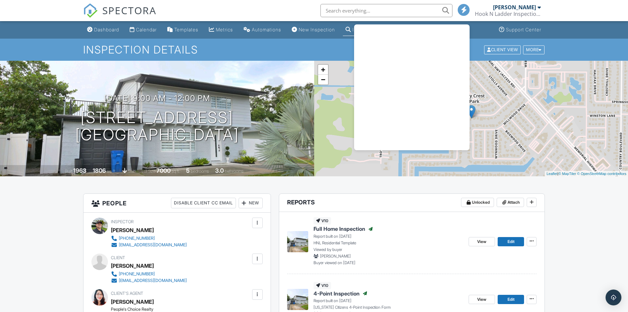
click at [464, 10] on span at bounding box center [464, 10] width 7 height 0
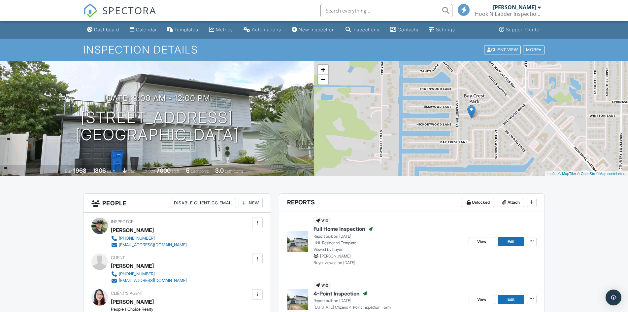
click at [535, 12] on div "Hook N Ladder Inspections" at bounding box center [508, 14] width 66 height 7
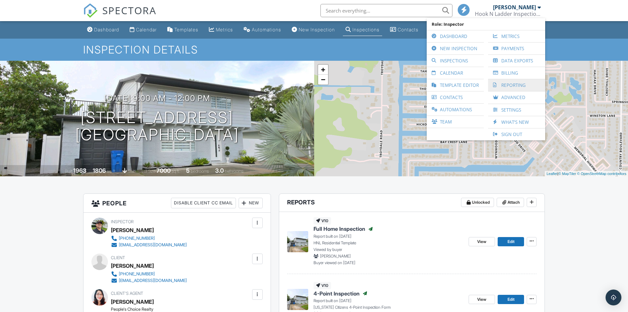
click at [514, 86] on link "Reporting" at bounding box center [516, 85] width 50 height 12
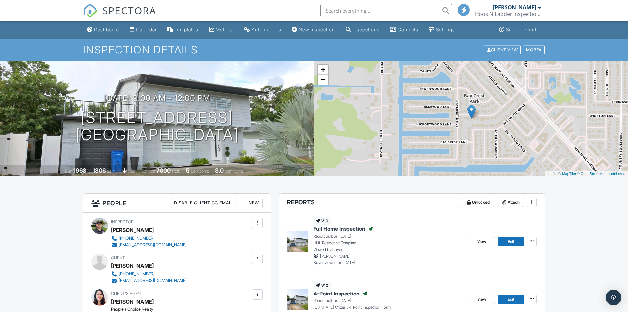
click at [531, 244] on button at bounding box center [532, 241] width 10 height 9
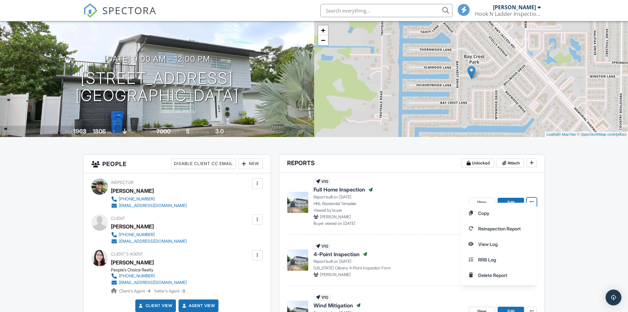
scroll to position [55, 0]
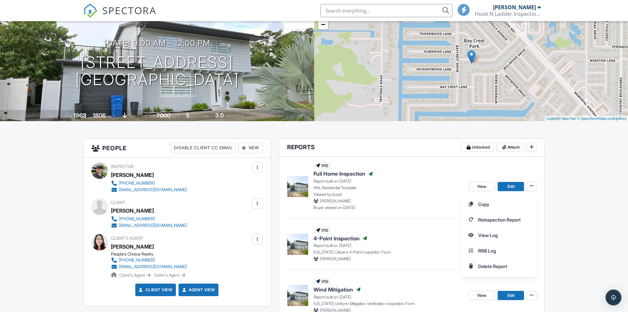
click at [560, 257] on div "Copy Reinspection Report View Log RRB Log Delete Report" at bounding box center [544, 235] width 167 height 83
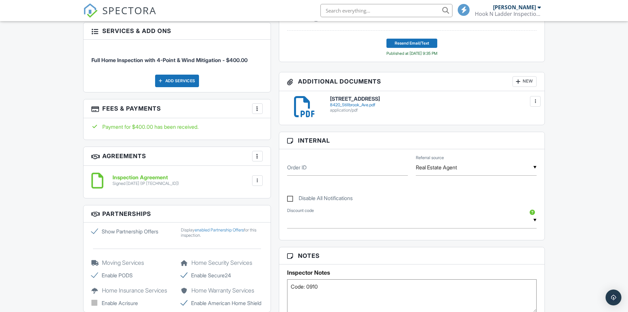
scroll to position [330, 0]
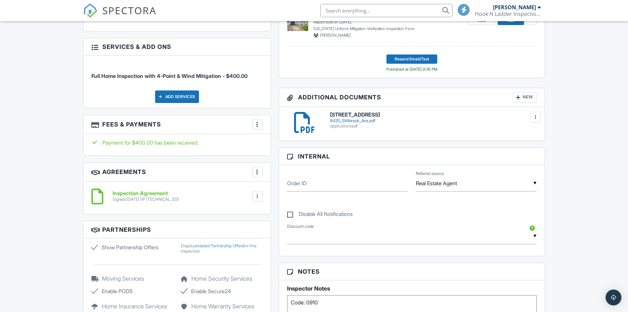
click at [259, 172] on div at bounding box center [257, 172] width 7 height 7
click at [256, 127] on div at bounding box center [257, 124] width 7 height 7
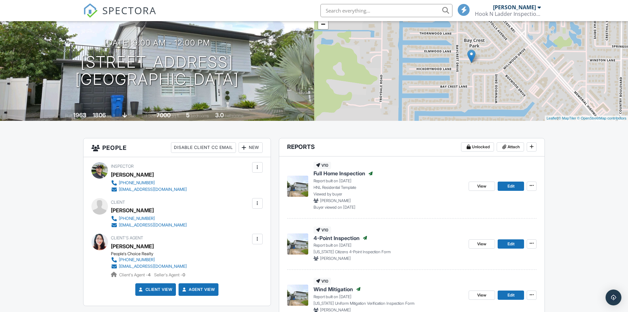
scroll to position [0, 0]
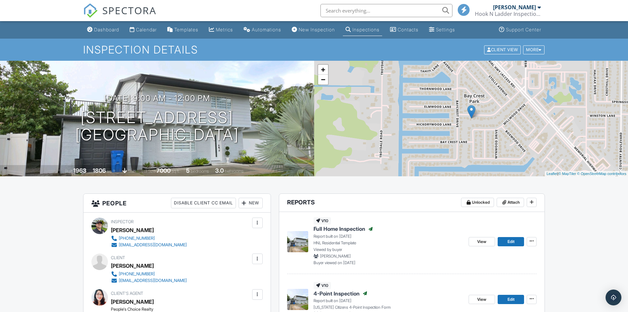
click at [513, 30] on div "Support Center" at bounding box center [523, 30] width 35 height 6
click at [479, 243] on span "View" at bounding box center [481, 241] width 9 height 7
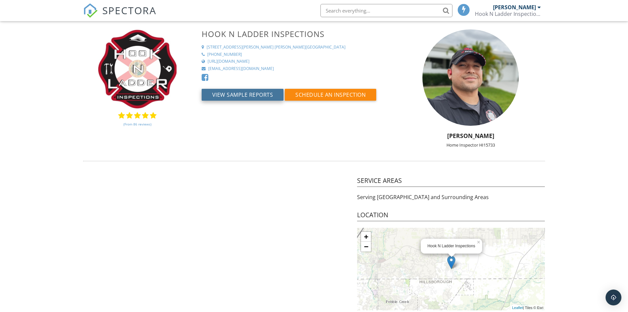
click at [245, 91] on button "View Sample Reports" at bounding box center [243, 95] width 82 height 12
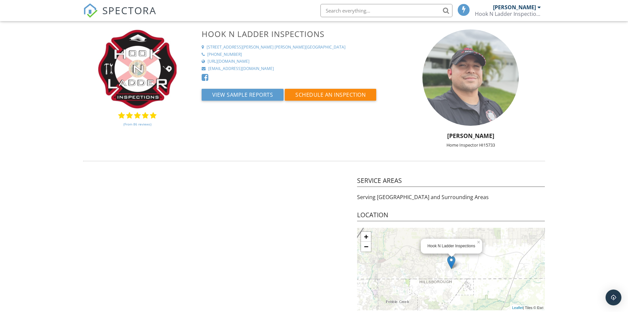
click at [449, 88] on img at bounding box center [470, 77] width 96 height 96
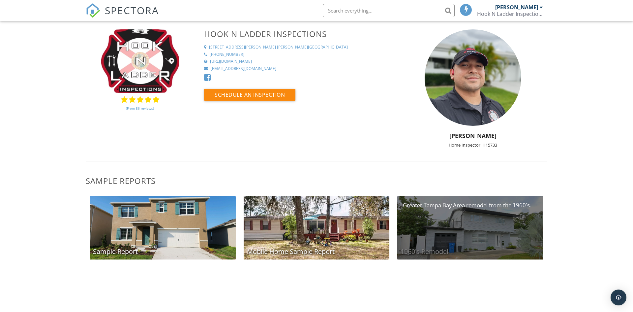
click at [478, 227] on div "1960's Remodel" at bounding box center [471, 227] width 146 height 63
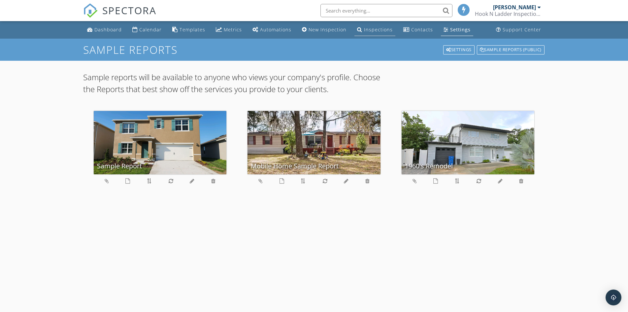
click at [376, 30] on div "Inspections" at bounding box center [378, 29] width 29 height 6
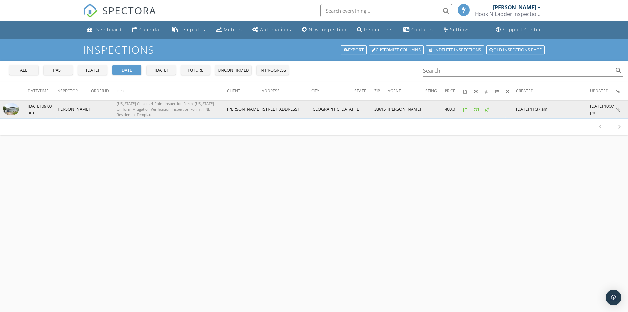
click at [227, 109] on td "Florida Citizens 4-Point Inspection Form, Florida Uniform Mitigation Verificati…" at bounding box center [172, 109] width 110 height 17
click at [18, 107] on img at bounding box center [11, 109] width 16 height 13
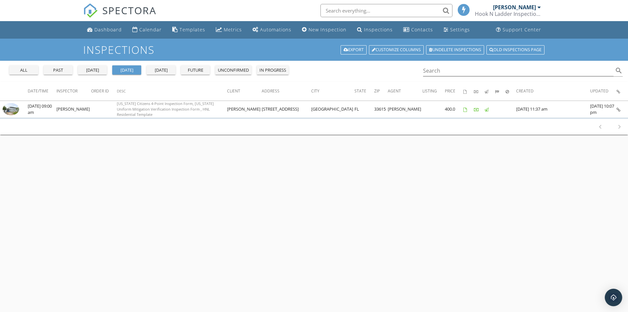
click at [614, 300] on img "Open Intercom Messenger" at bounding box center [613, 297] width 9 height 9
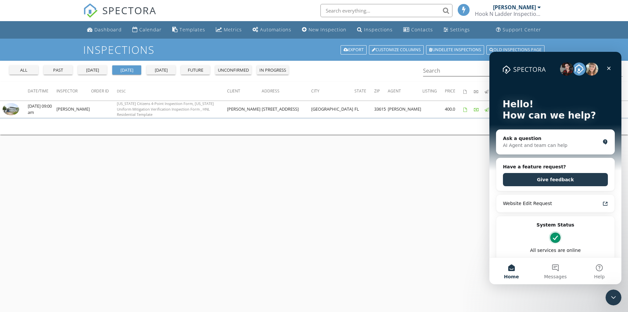
click at [191, 183] on div "Inspections Export Customize Columns Undelete inspections Old inspections page …" at bounding box center [314, 195] width 628 height 312
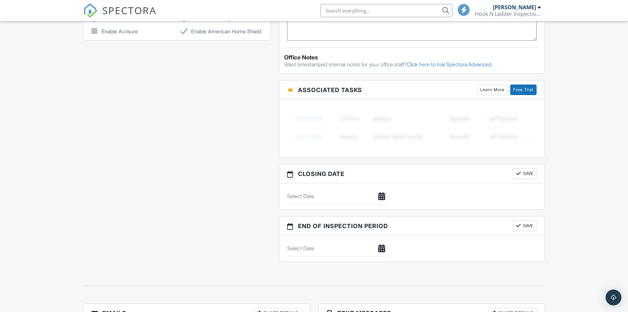
scroll to position [794, 0]
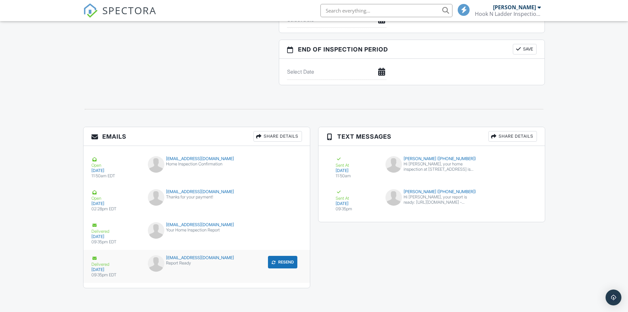
click at [113, 271] on div "09/27/2025" at bounding box center [115, 269] width 49 height 5
click at [107, 271] on div "09/27/2025" at bounding box center [115, 269] width 49 height 5
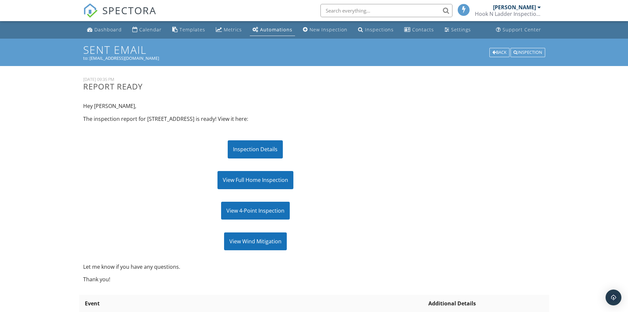
click at [259, 148] on div "Inspection Details" at bounding box center [255, 149] width 55 height 18
click at [267, 143] on div "Inspection Details" at bounding box center [255, 149] width 55 height 18
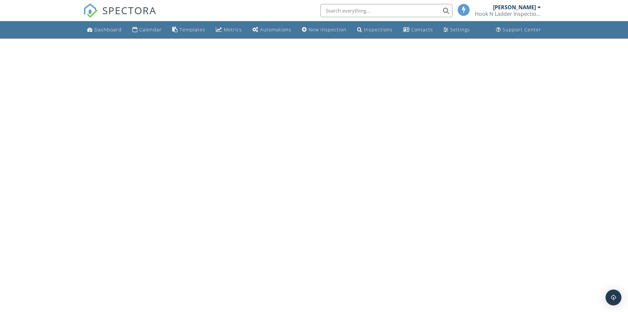
click at [349, 28] on div "Dashboard Calendar Templates Metrics Automations New Inspection Inspections Con…" at bounding box center [314, 29] width 462 height 17
click at [373, 28] on div "Inspections" at bounding box center [378, 29] width 29 height 6
click at [365, 32] on div "Inspections" at bounding box center [378, 29] width 29 height 6
click at [92, 24] on link "Dashboard" at bounding box center [104, 30] width 40 height 12
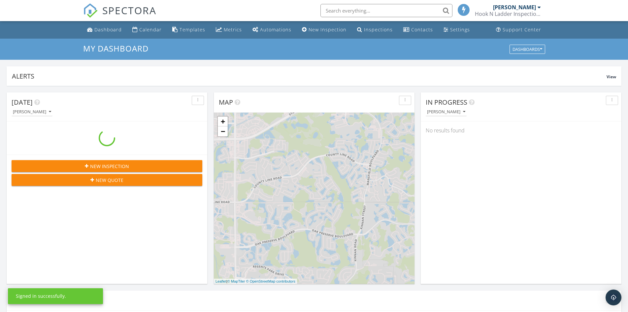
scroll to position [612, 639]
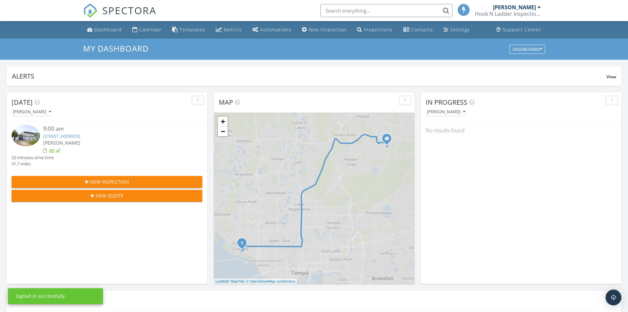
click at [124, 132] on div "9:00 am" at bounding box center [114, 129] width 143 height 8
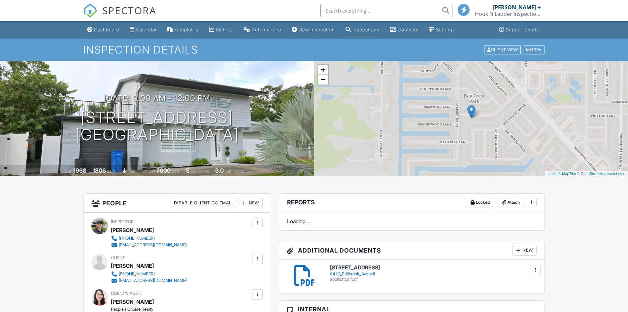
click at [526, 212] on div "Loading..." at bounding box center [412, 221] width 266 height 18
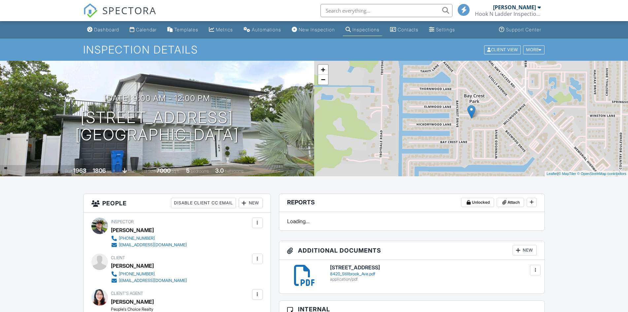
click at [525, 245] on div "New" at bounding box center [524, 250] width 24 height 11
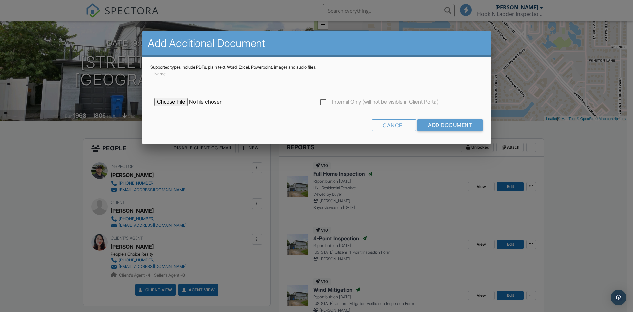
click at [170, 103] on input "file" at bounding box center [210, 102] width 112 height 8
type input "C:\fakepath\8420 [PERSON_NAME] Permit Info.pdf"
click at [194, 86] on input "Name" at bounding box center [316, 83] width 325 height 16
type input "H"
click at [252, 114] on form "Name Internal Only (will not be visible in Client Portal) Cancel Add Document" at bounding box center [316, 103] width 333 height 66
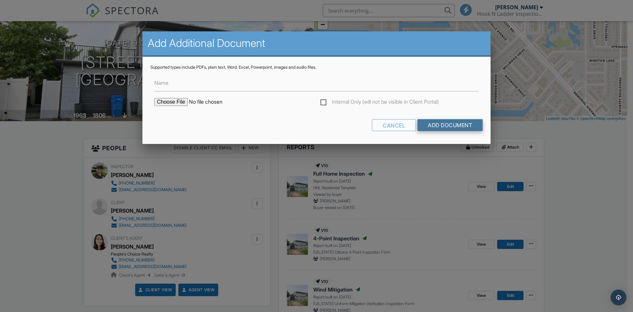
click at [440, 125] on input "Add Document" at bounding box center [450, 125] width 65 height 12
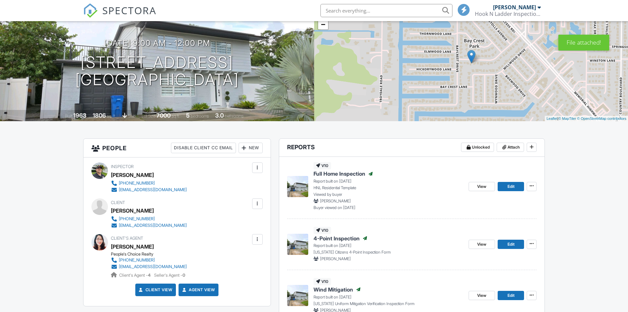
click at [398, 247] on p "Report built on [DATE]" at bounding box center [388, 246] width 150 height 6
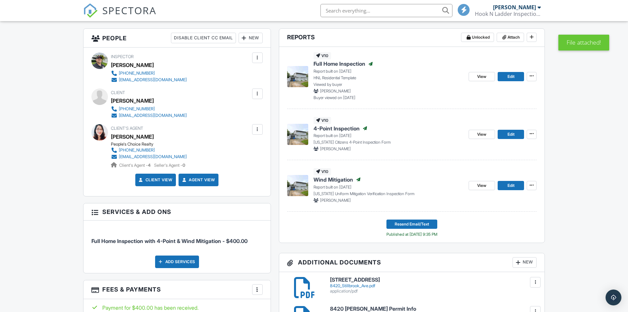
scroll to position [330, 0]
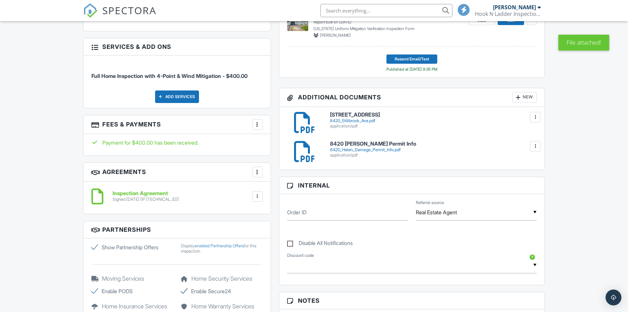
click at [372, 148] on div "8420_Helen_Damage_Permit_Info.pdf" at bounding box center [433, 149] width 207 height 5
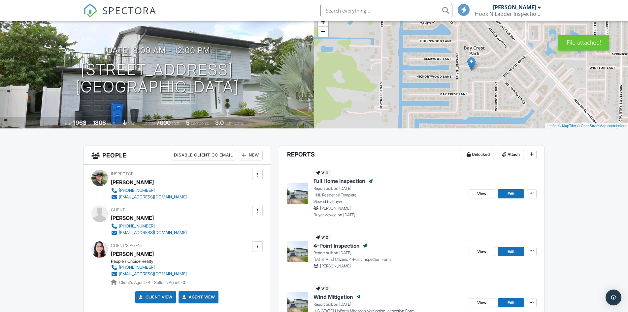
scroll to position [0, 0]
